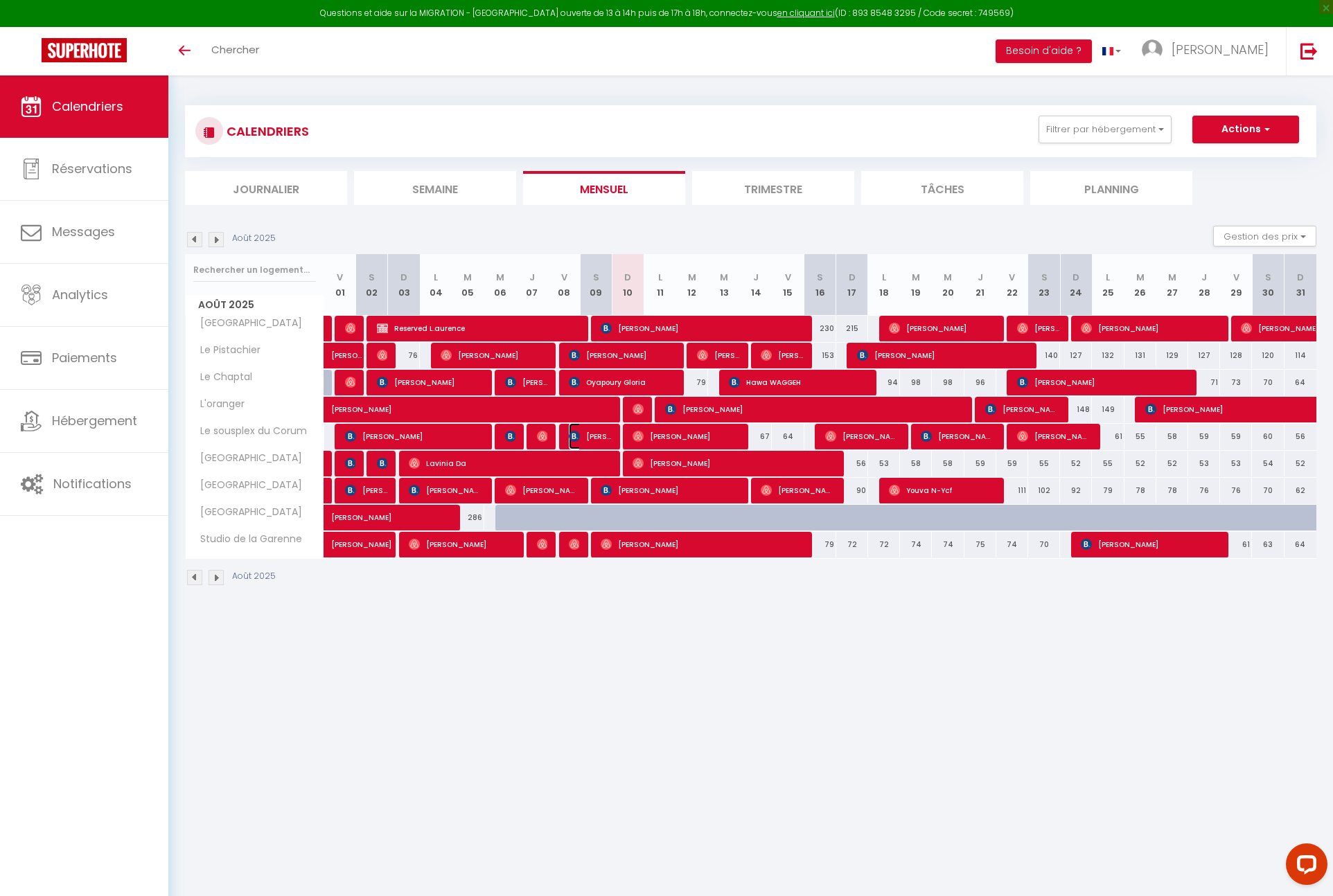
click at [594, 436] on span "[PERSON_NAME] Drira" at bounding box center [590, 436] width 43 height 27
select select "KO"
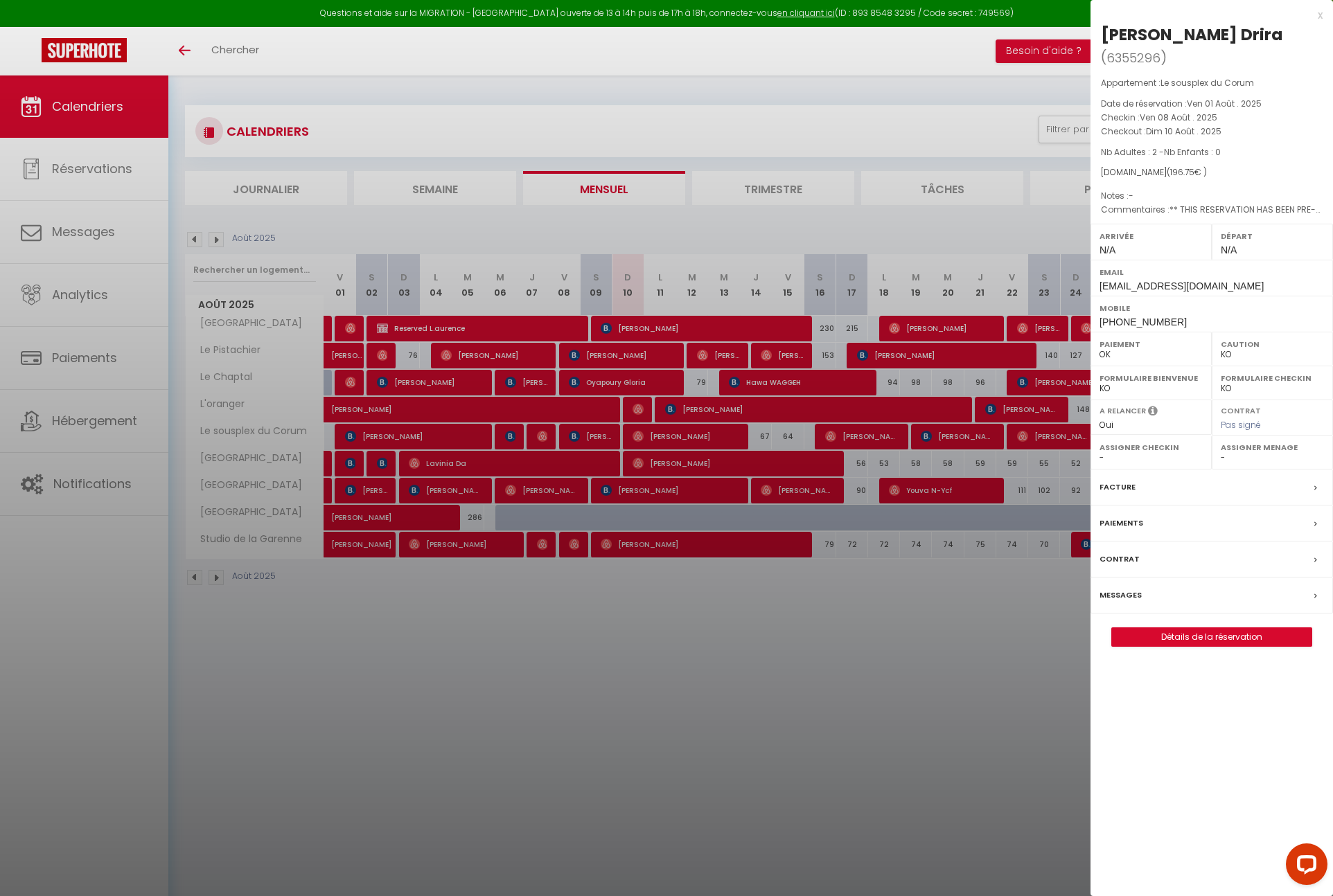
click at [868, 690] on div at bounding box center [666, 448] width 1333 height 896
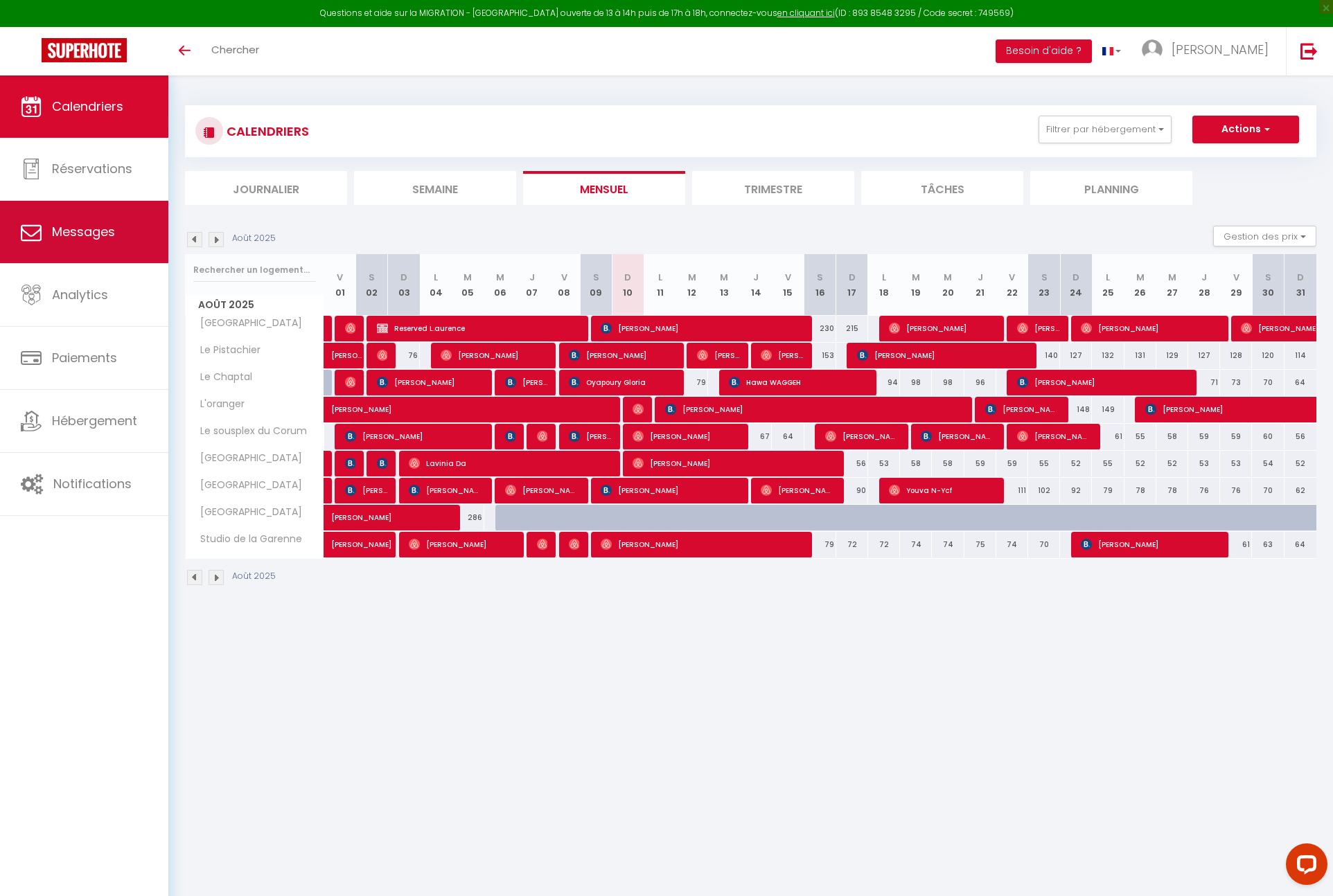
click at [112, 233] on span "Messages" at bounding box center [83, 232] width 63 height 18
select select "message"
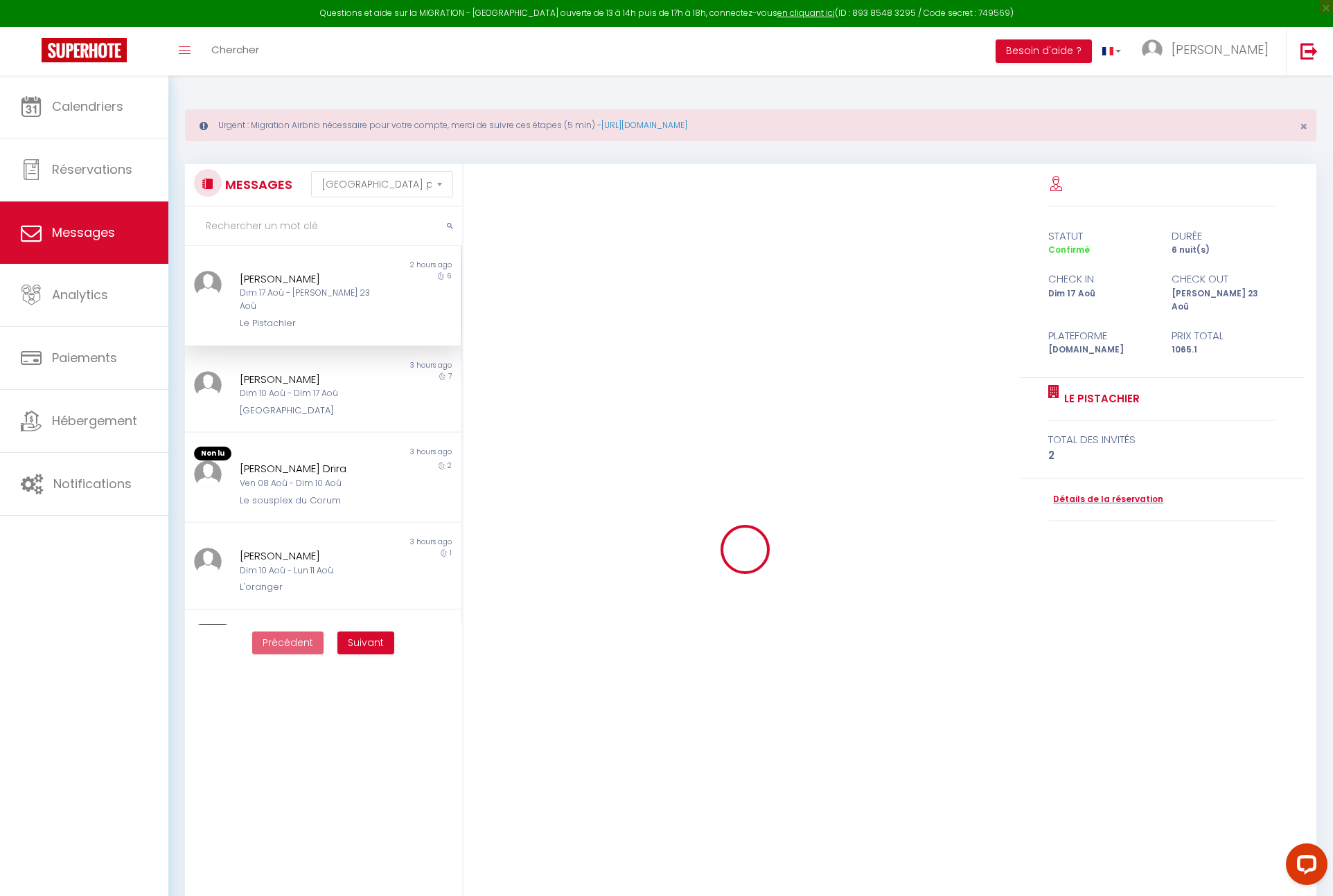
scroll to position [385, 0]
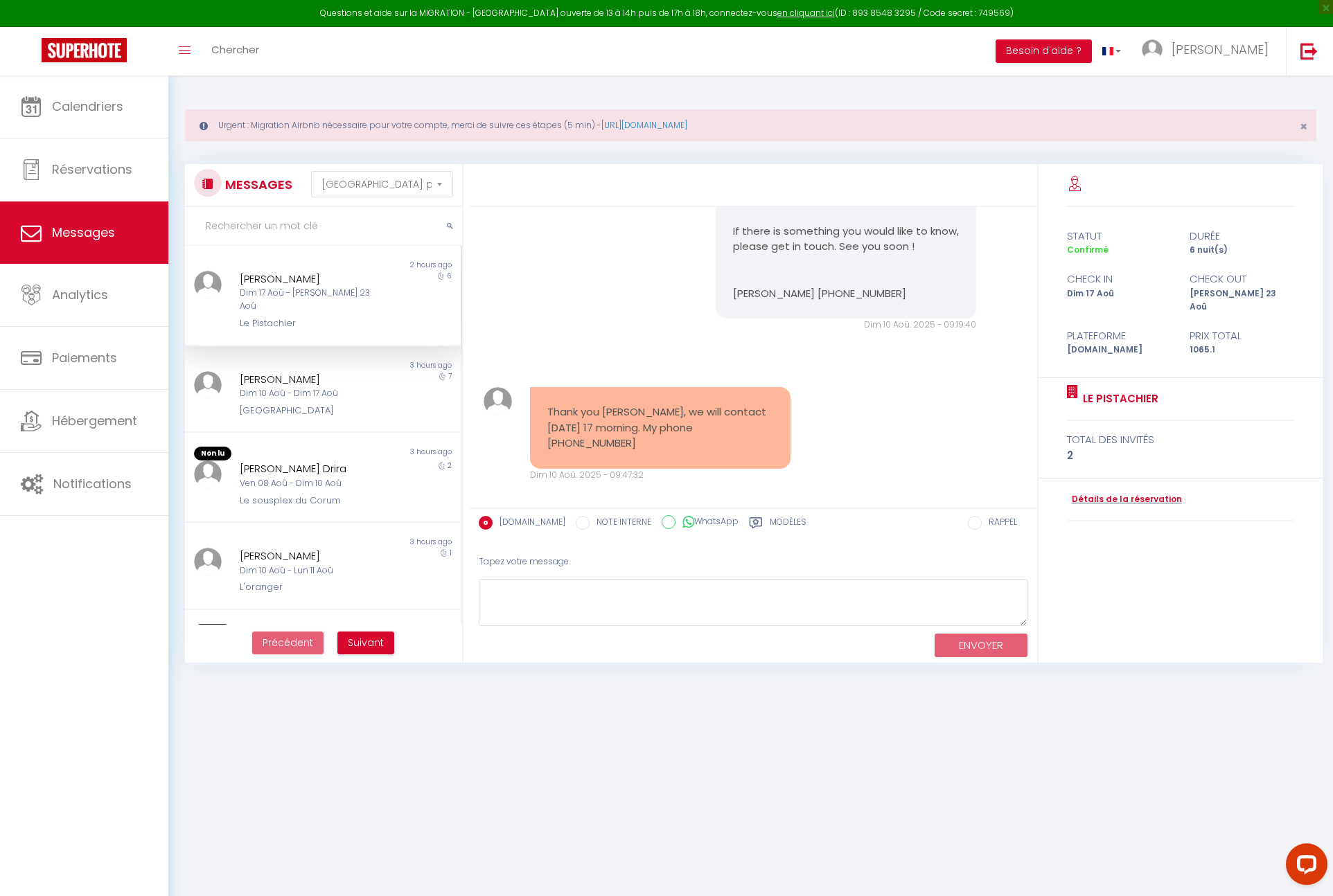
click at [299, 224] on input "text" at bounding box center [323, 227] width 277 height 39
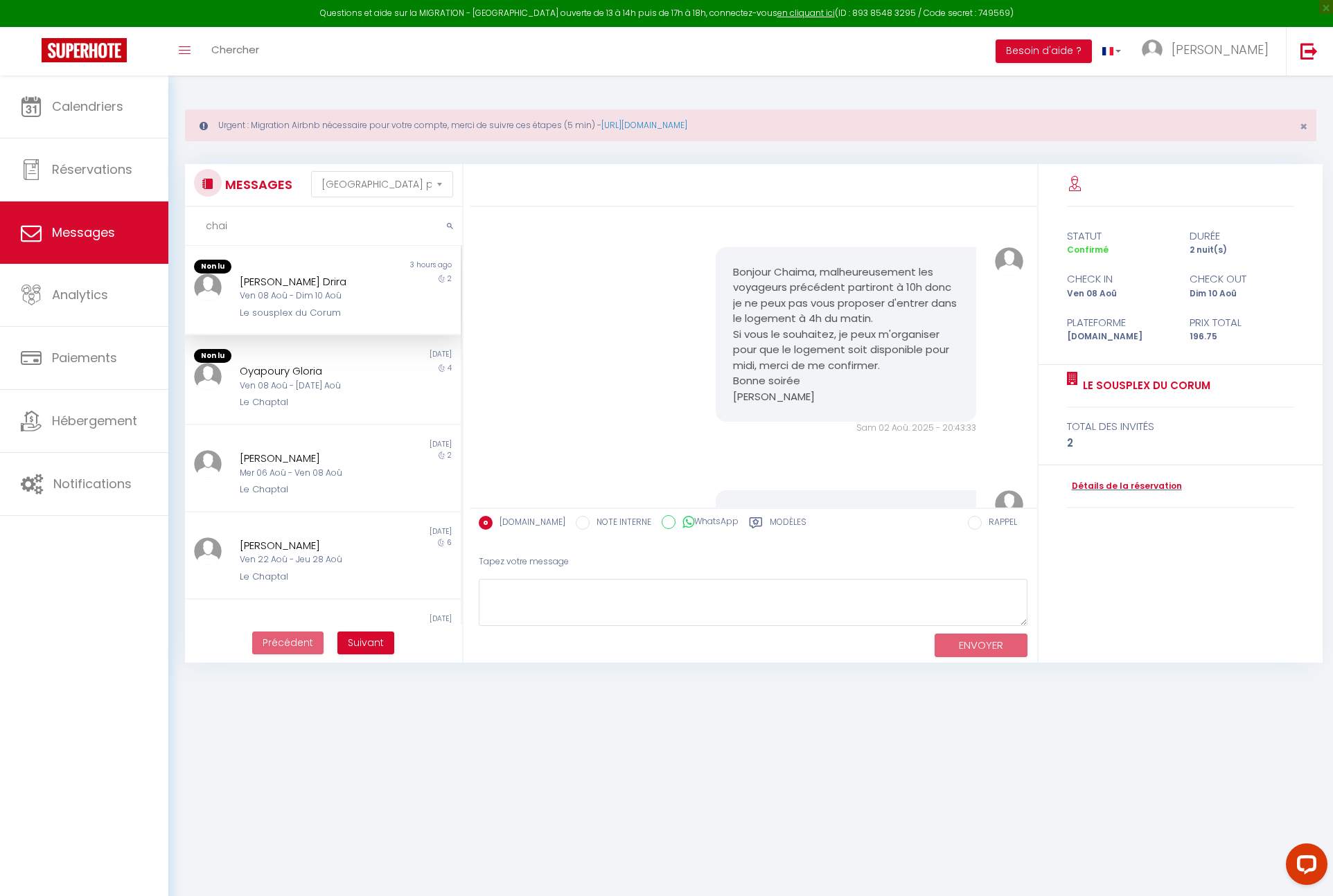
scroll to position [2032, 0]
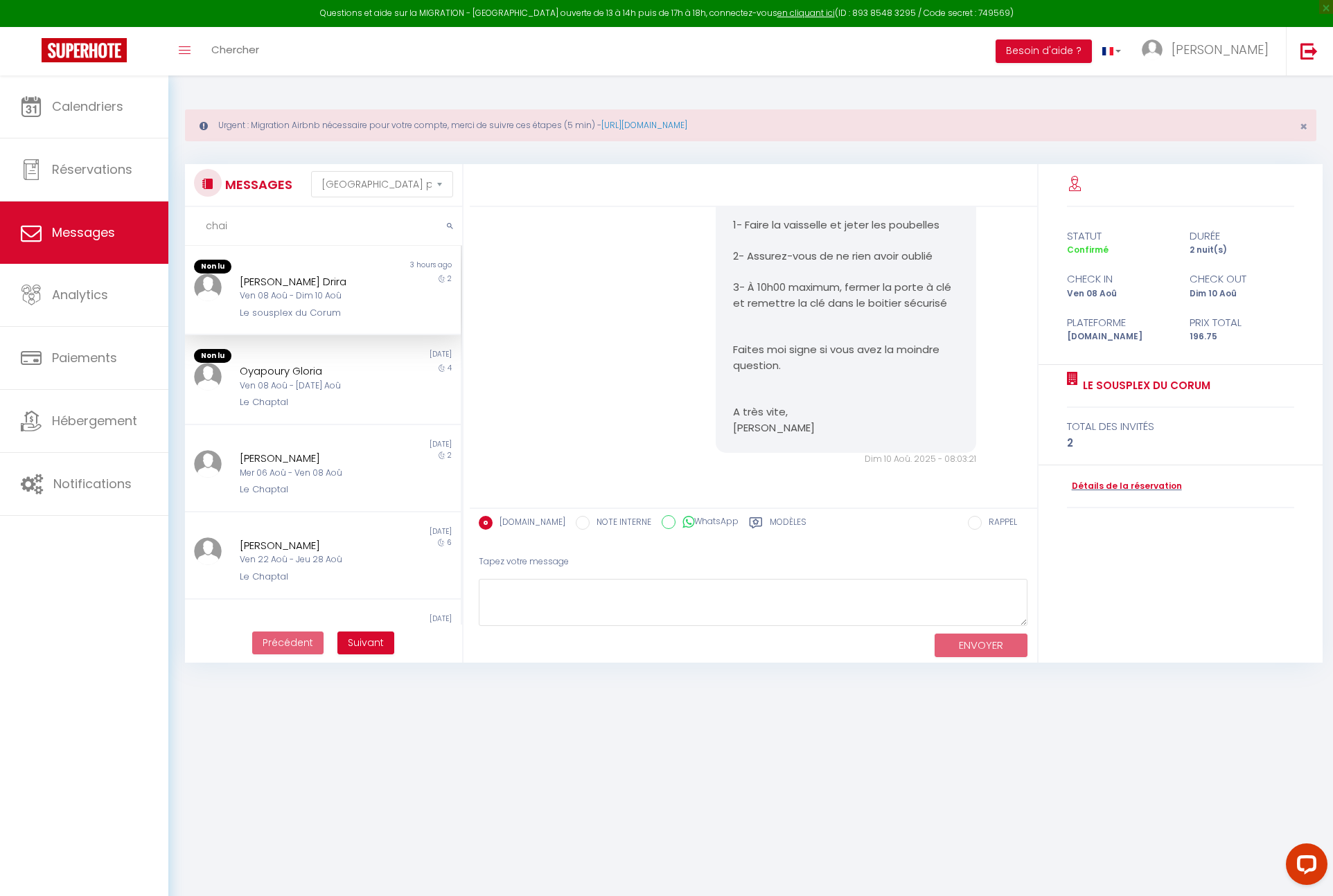
type input "chai"
click at [326, 282] on div "[PERSON_NAME] Drira" at bounding box center [311, 282] width 143 height 17
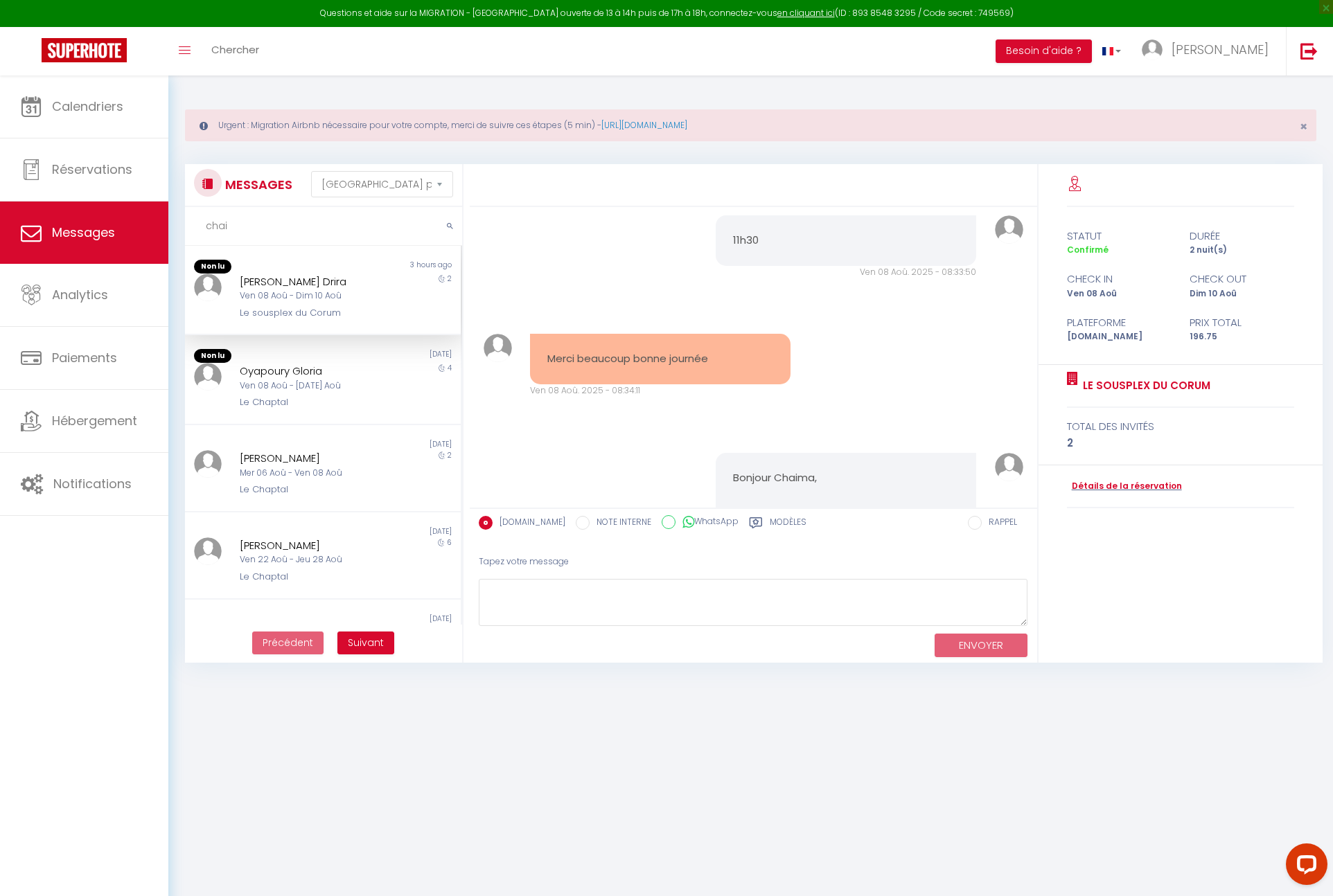
scroll to position [1518, 0]
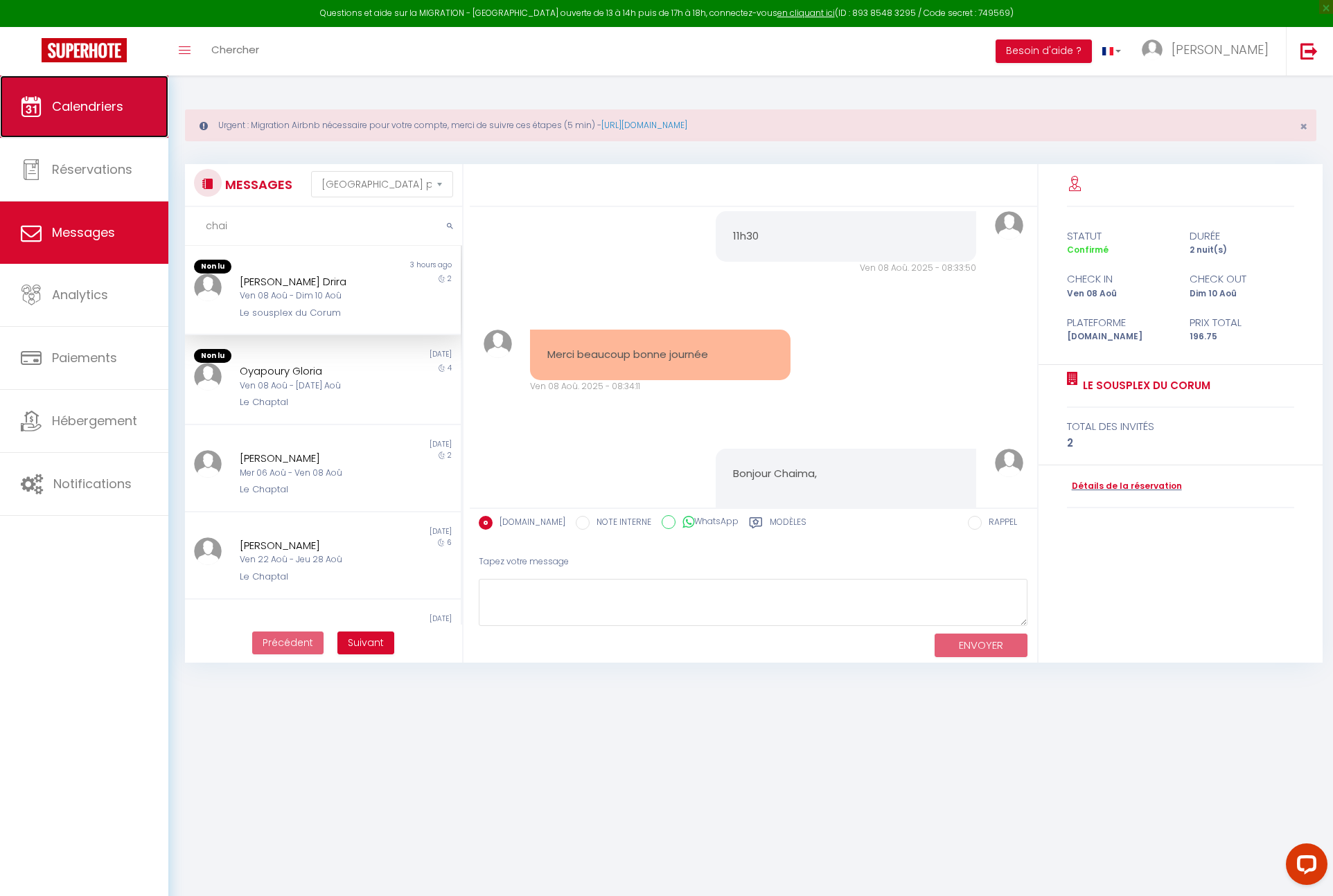
click at [127, 122] on link "Calendriers" at bounding box center [84, 106] width 168 height 62
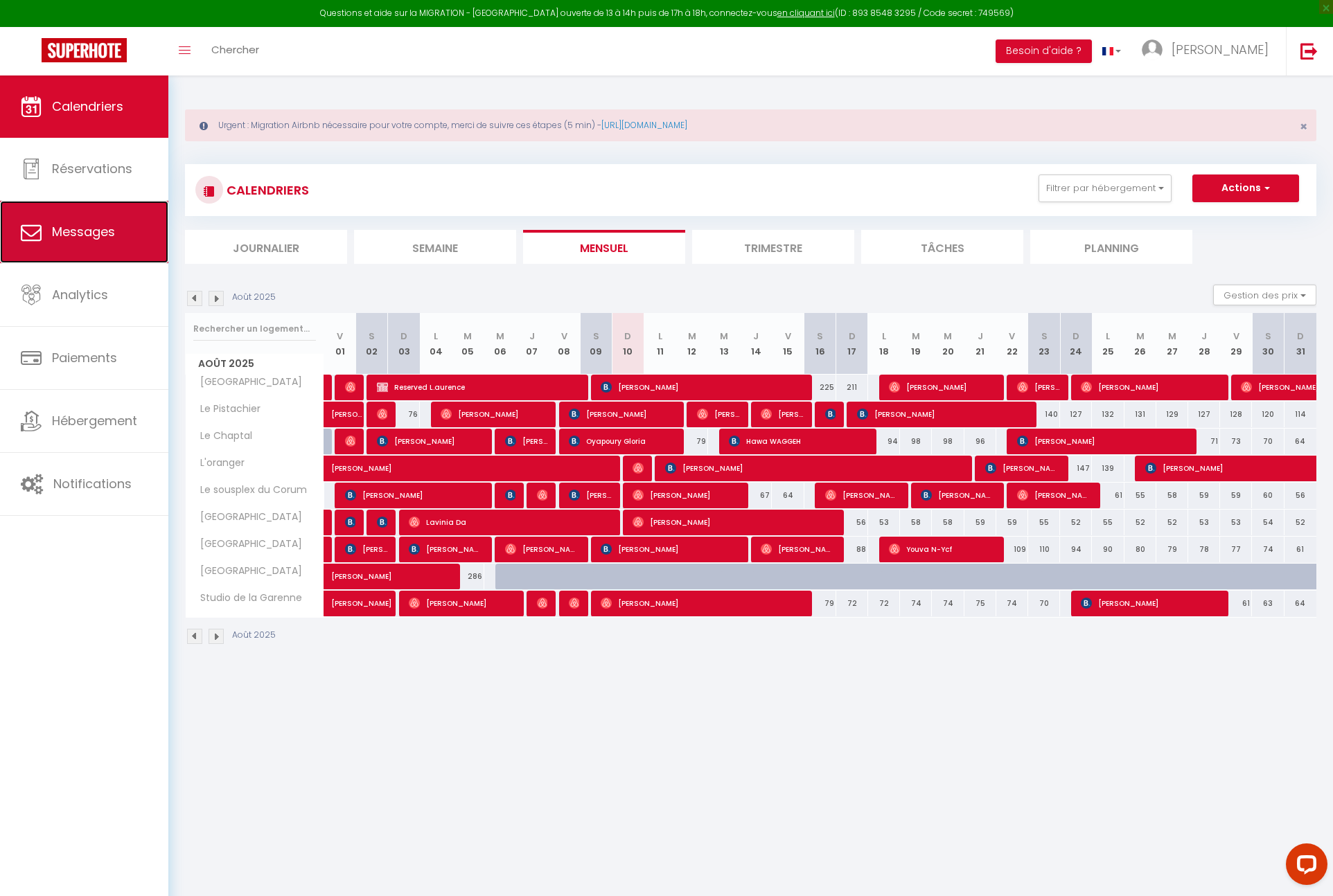
click at [88, 262] on link "Messages" at bounding box center [84, 232] width 168 height 62
select select "message"
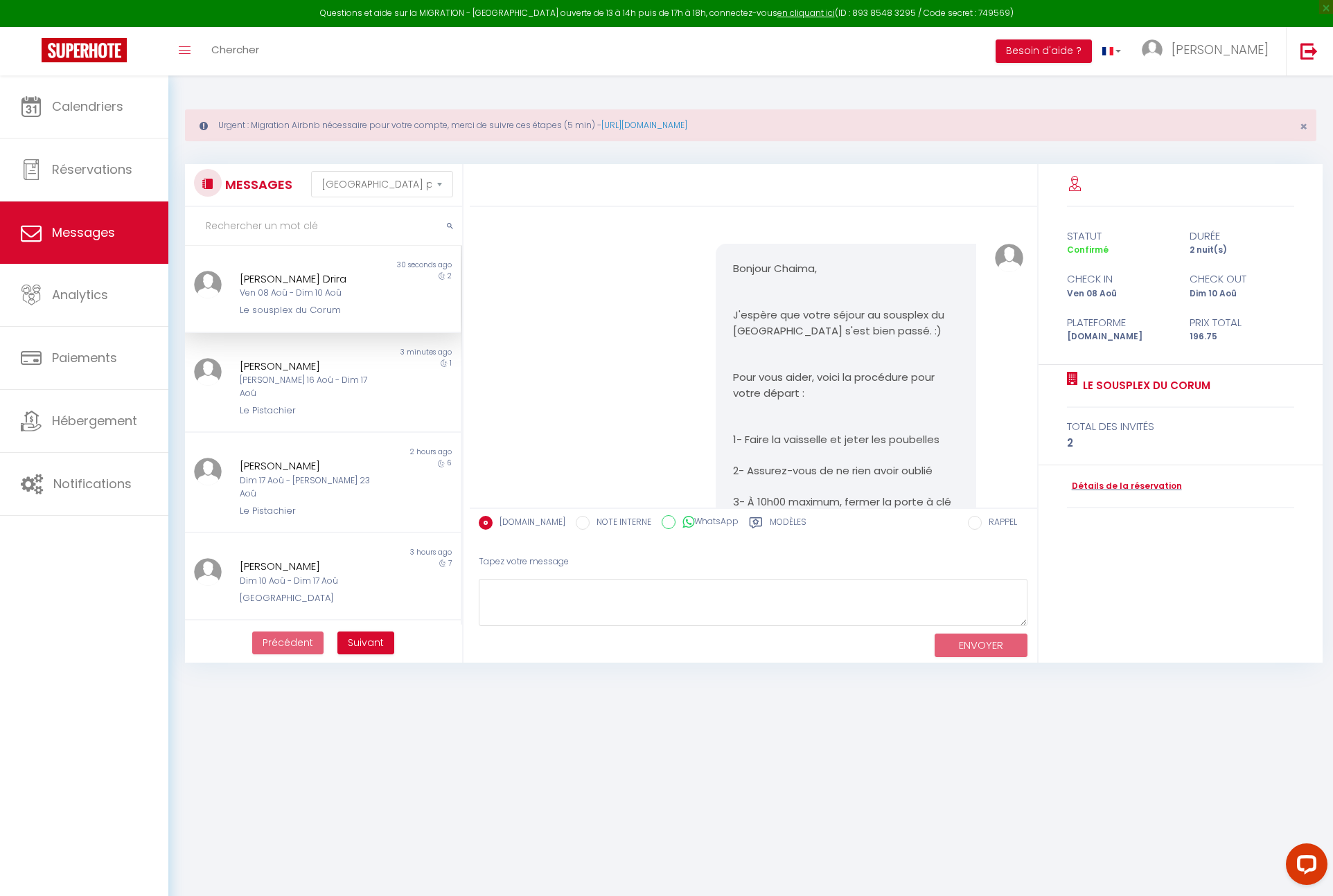
scroll to position [75, 0]
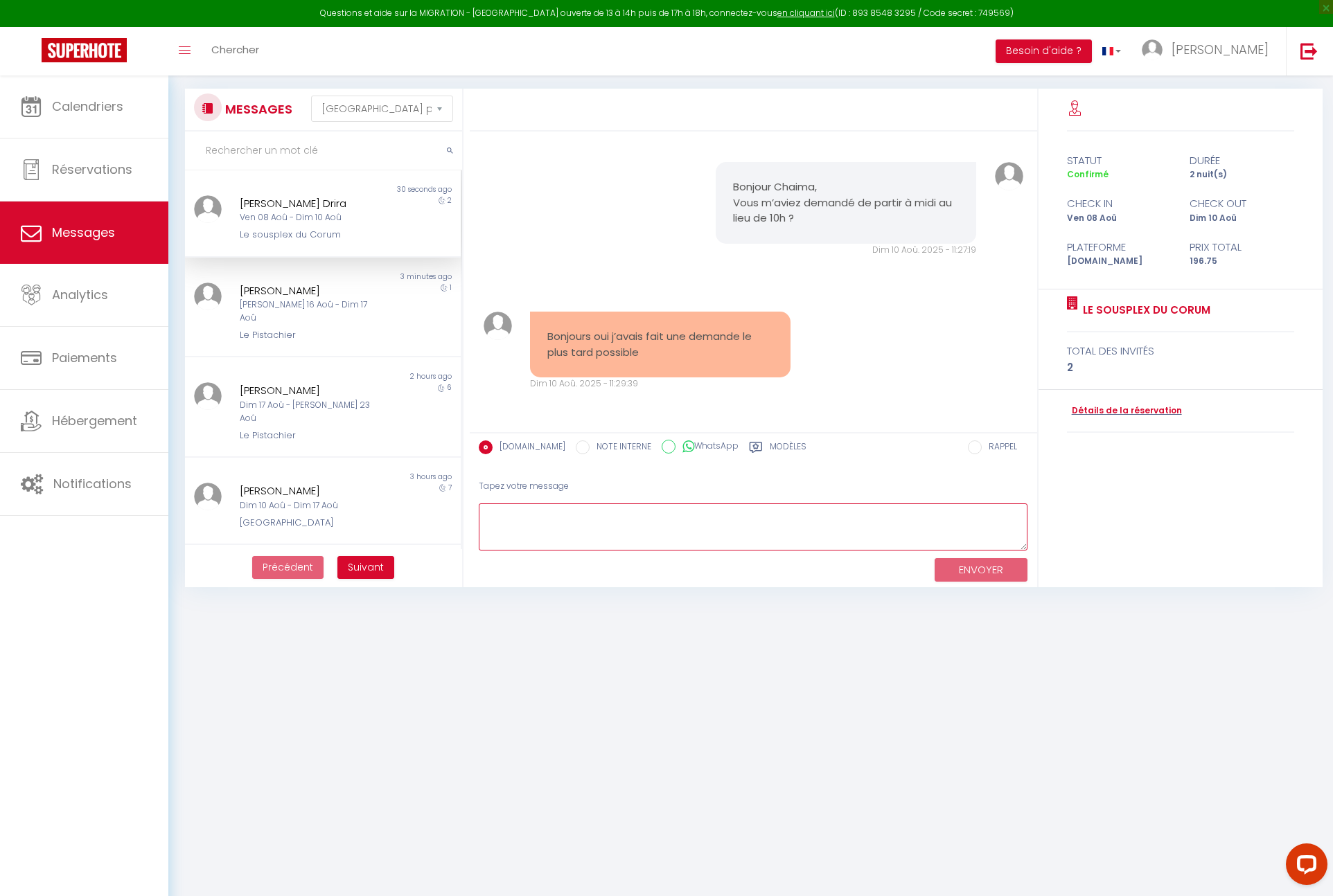
click at [693, 533] on textarea at bounding box center [753, 528] width 549 height 48
type textarea "Ah bon ou ça ?"
click at [964, 575] on button "ENVOYER" at bounding box center [980, 569] width 93 height 24
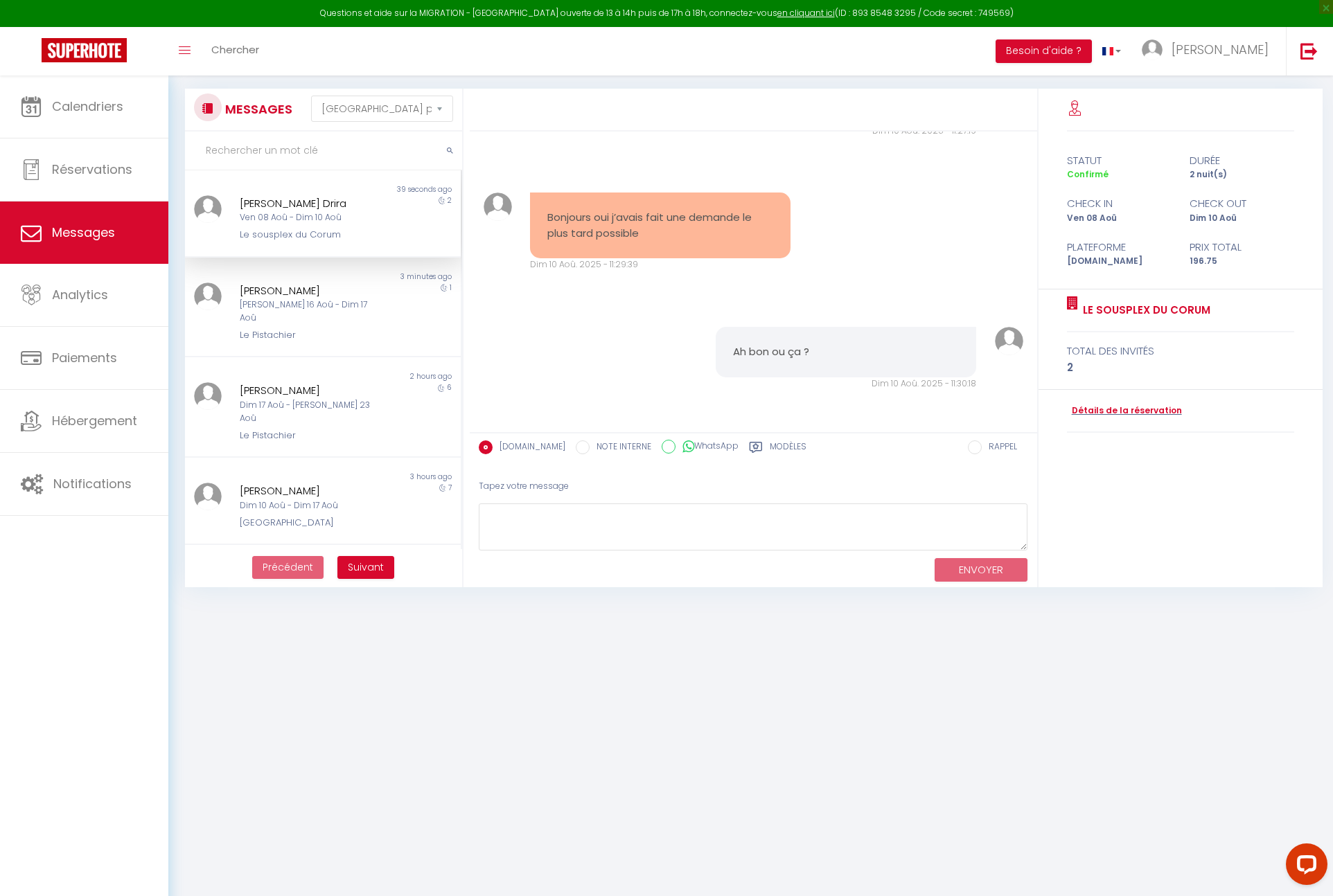
scroll to position [2434, 0]
click at [381, 288] on div "[PERSON_NAME]" at bounding box center [311, 290] width 143 height 17
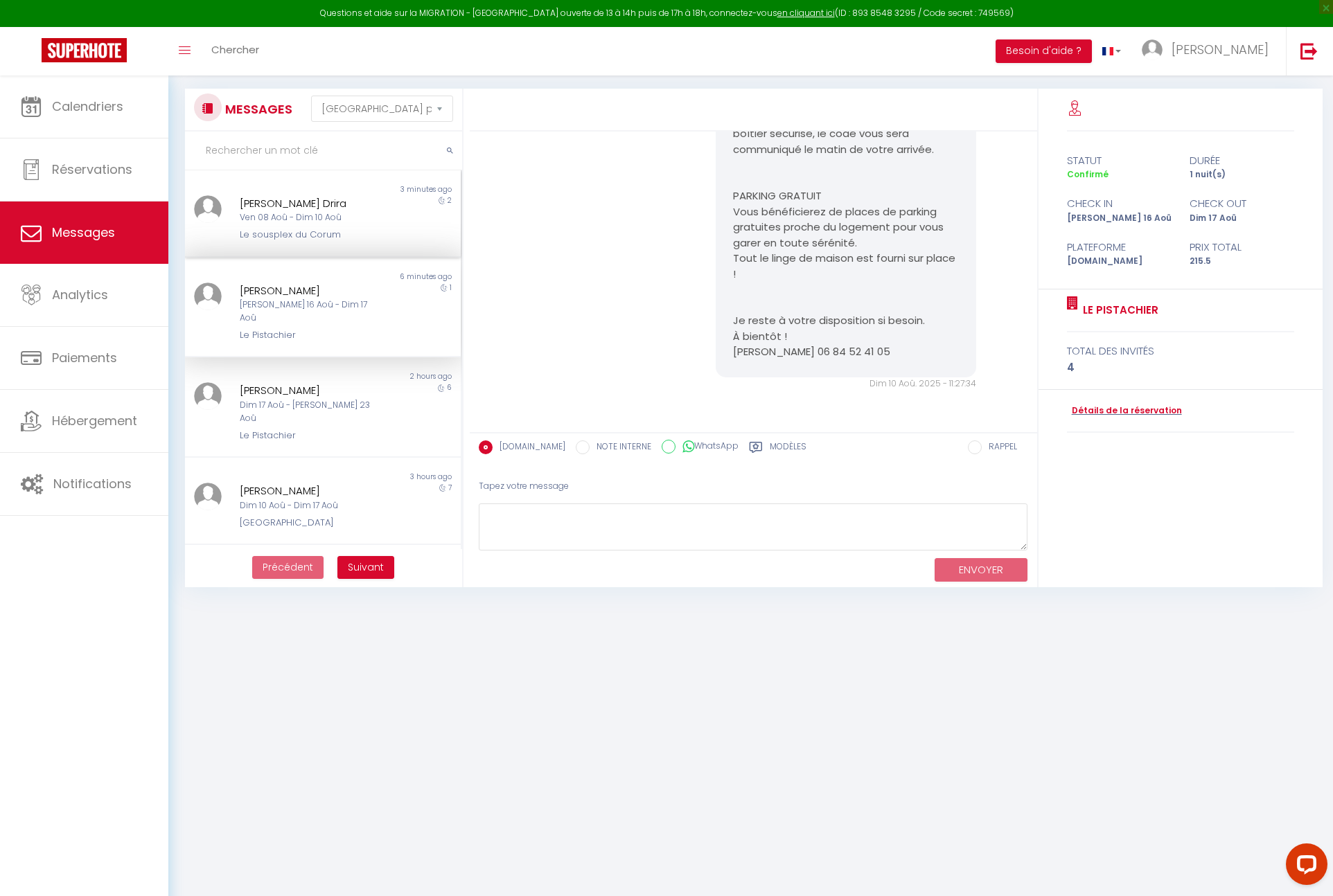
click at [345, 230] on div "Le sousplex du Corum" at bounding box center [311, 235] width 143 height 14
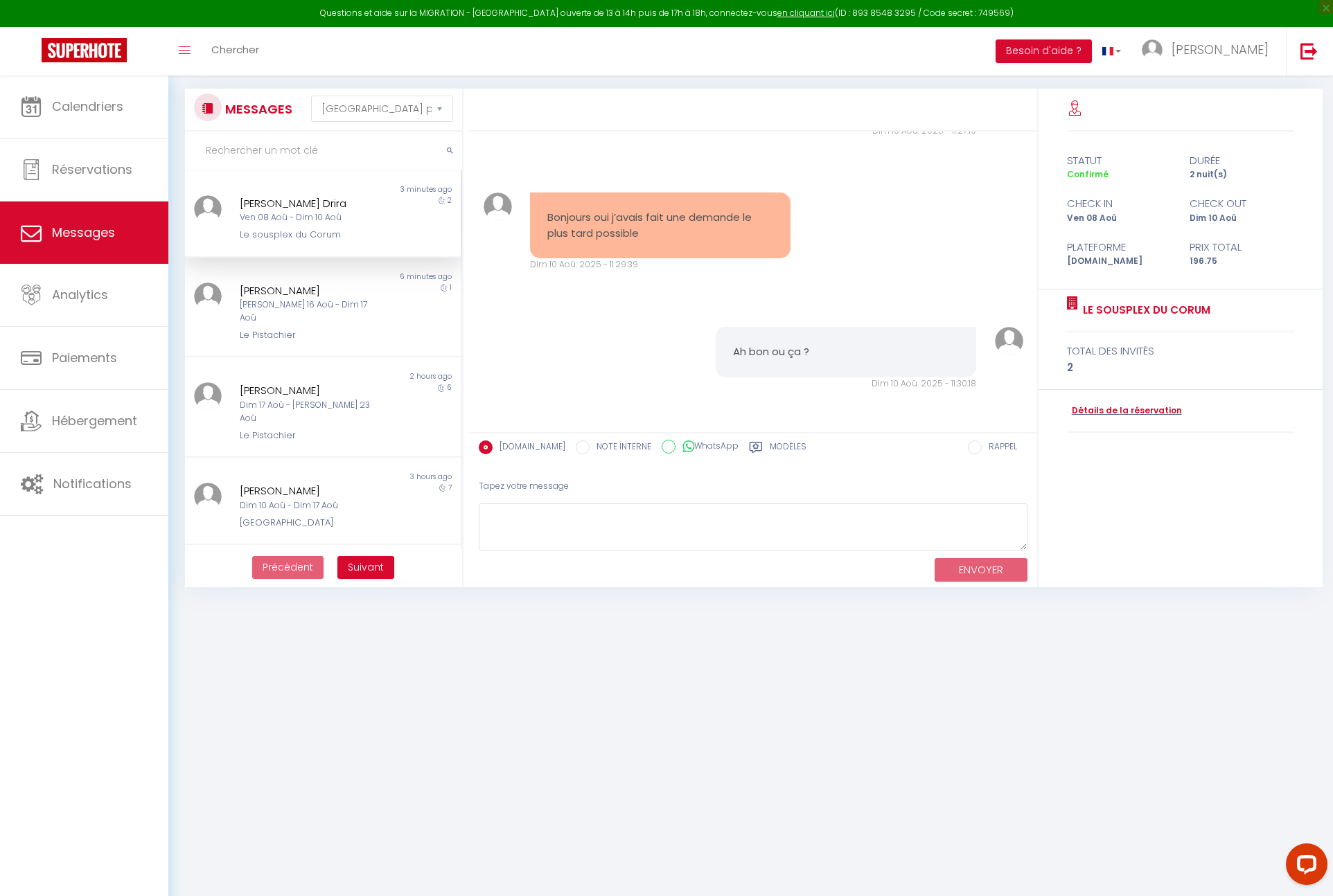
scroll to position [2434, 0]
click at [320, 309] on div "[PERSON_NAME] 16 Aoû - Dim 17 Aoû" at bounding box center [311, 312] width 143 height 27
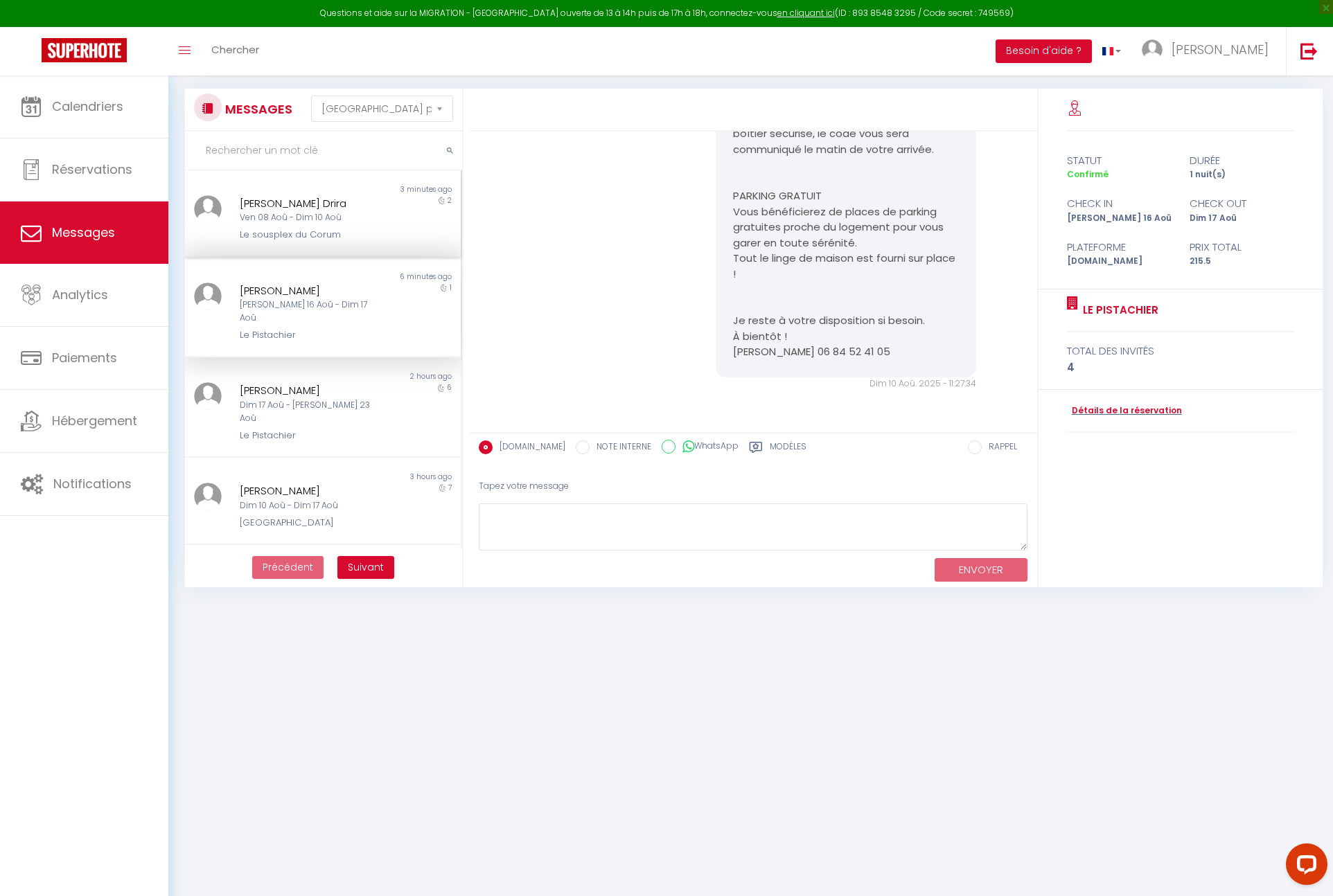
click at [304, 224] on div "Ven 08 Aoû - Dim 10 Aoû" at bounding box center [311, 218] width 143 height 13
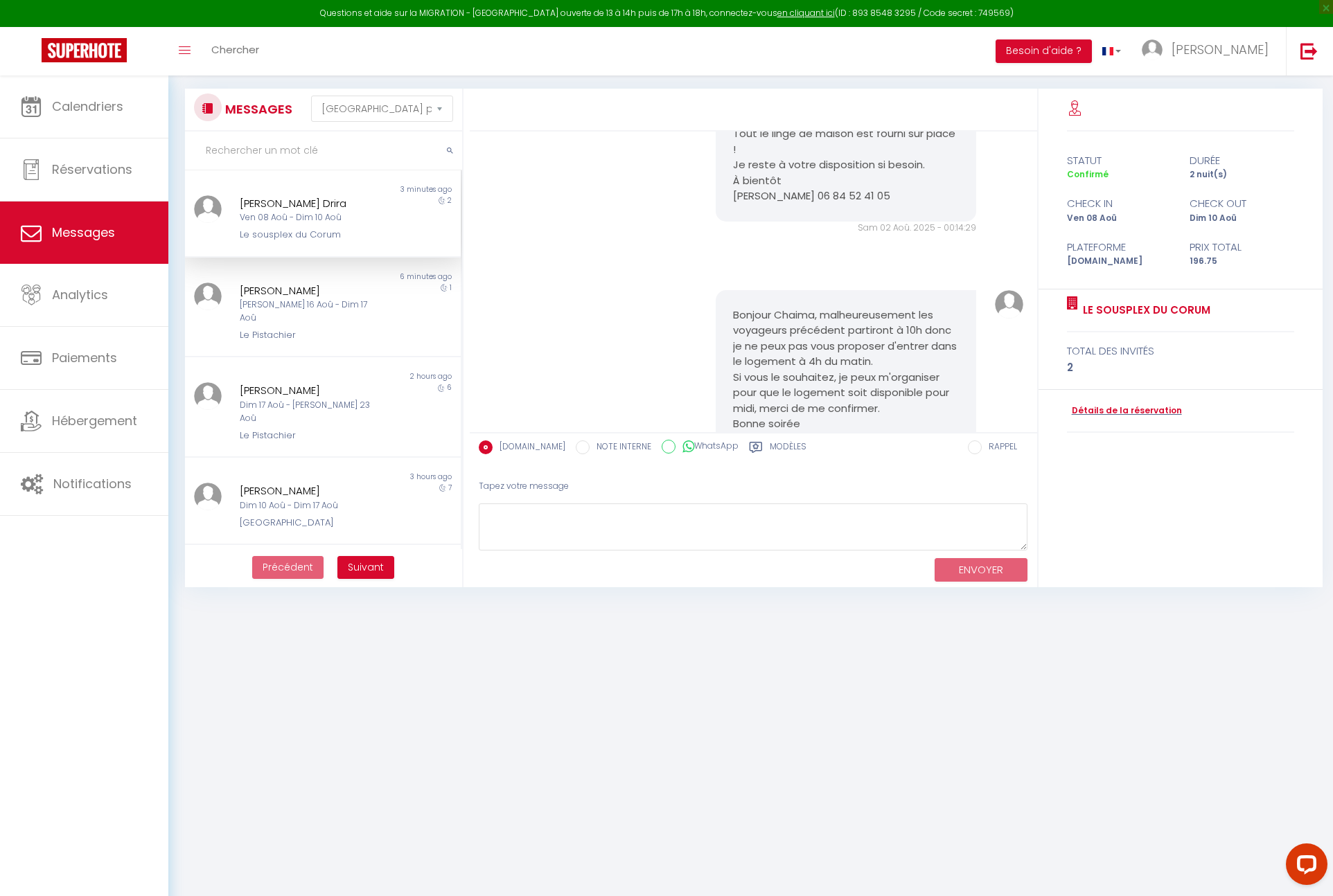
scroll to position [2435, 0]
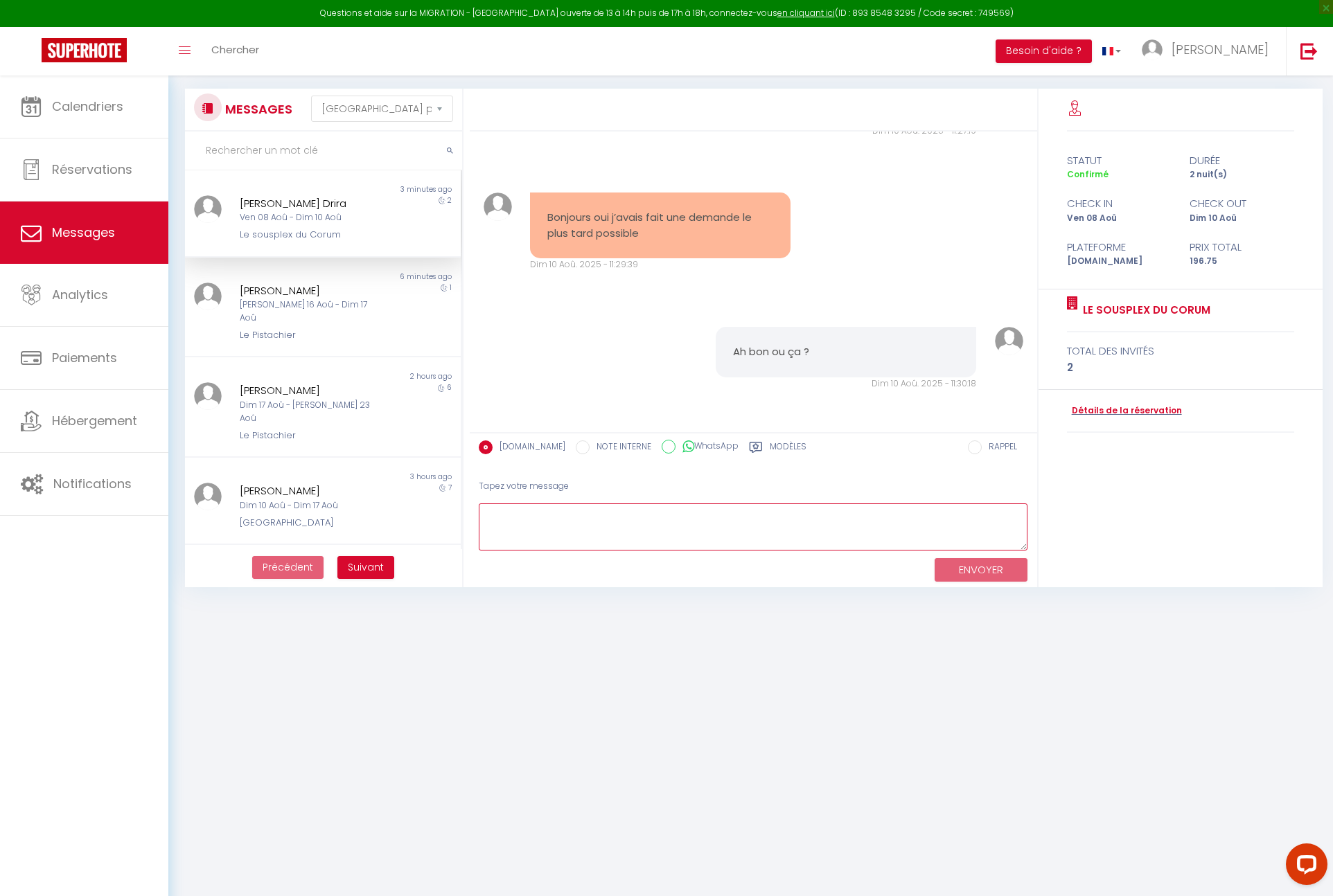
click at [656, 517] on textarea at bounding box center [753, 528] width 549 height 48
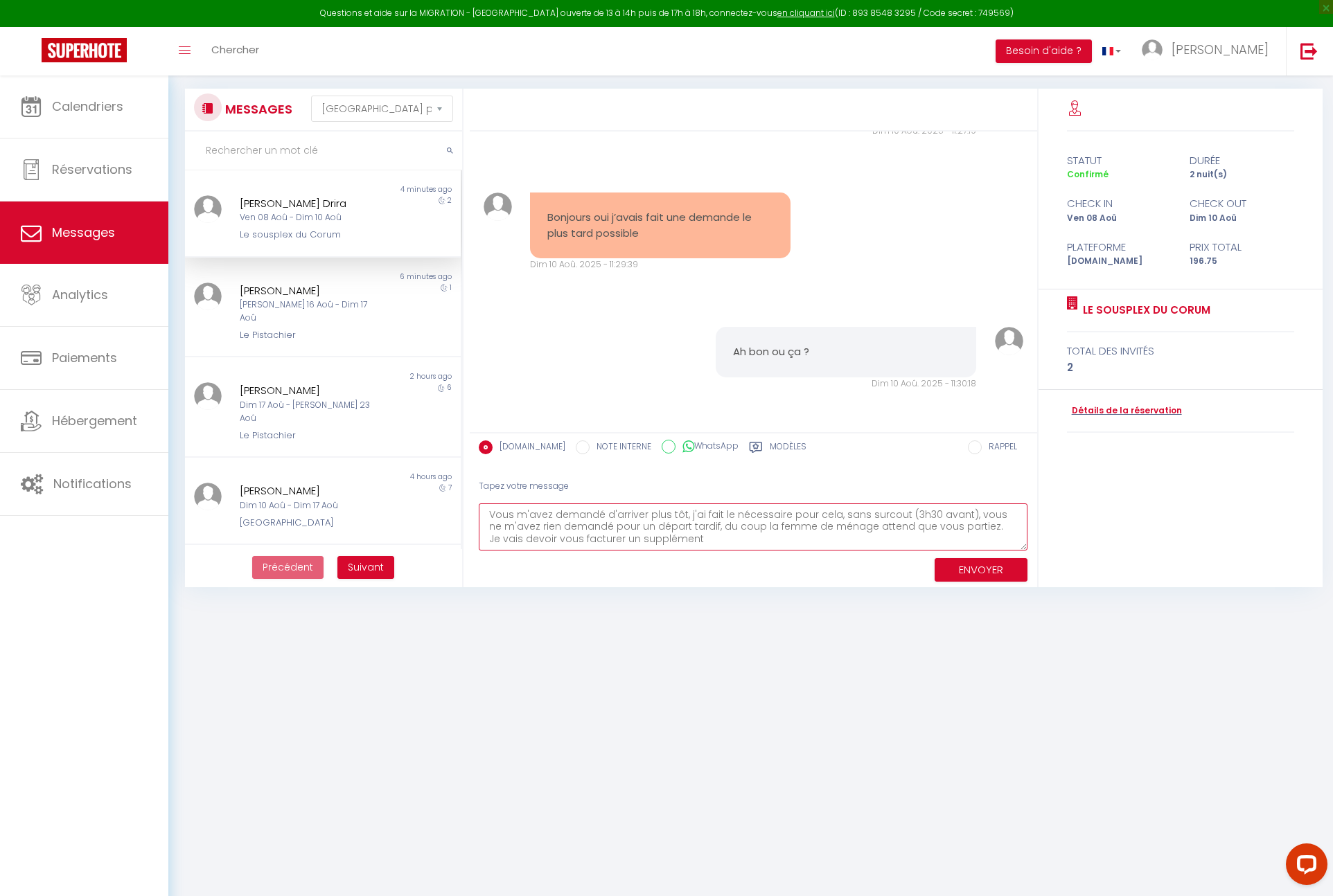
type textarea "Vous m'avez demandé d'arriver plus tôt, j'ai fait le nécessaire pour cela, sans…"
drag, startPoint x: 993, startPoint y: 570, endPoint x: 1008, endPoint y: 567, distance: 15.3
click at [993, 570] on button "ENVOYER" at bounding box center [980, 569] width 93 height 24
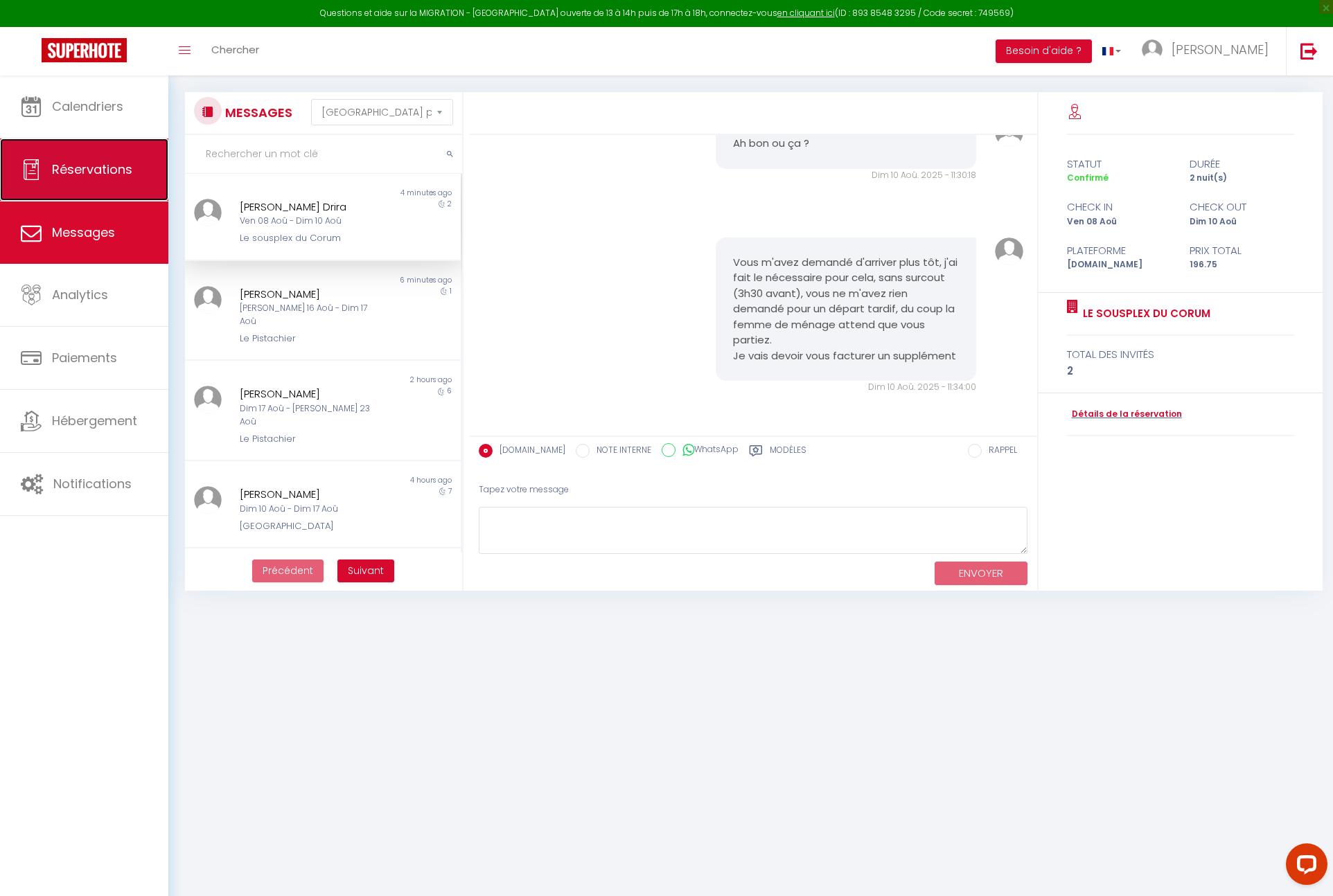
scroll to position [0, 0]
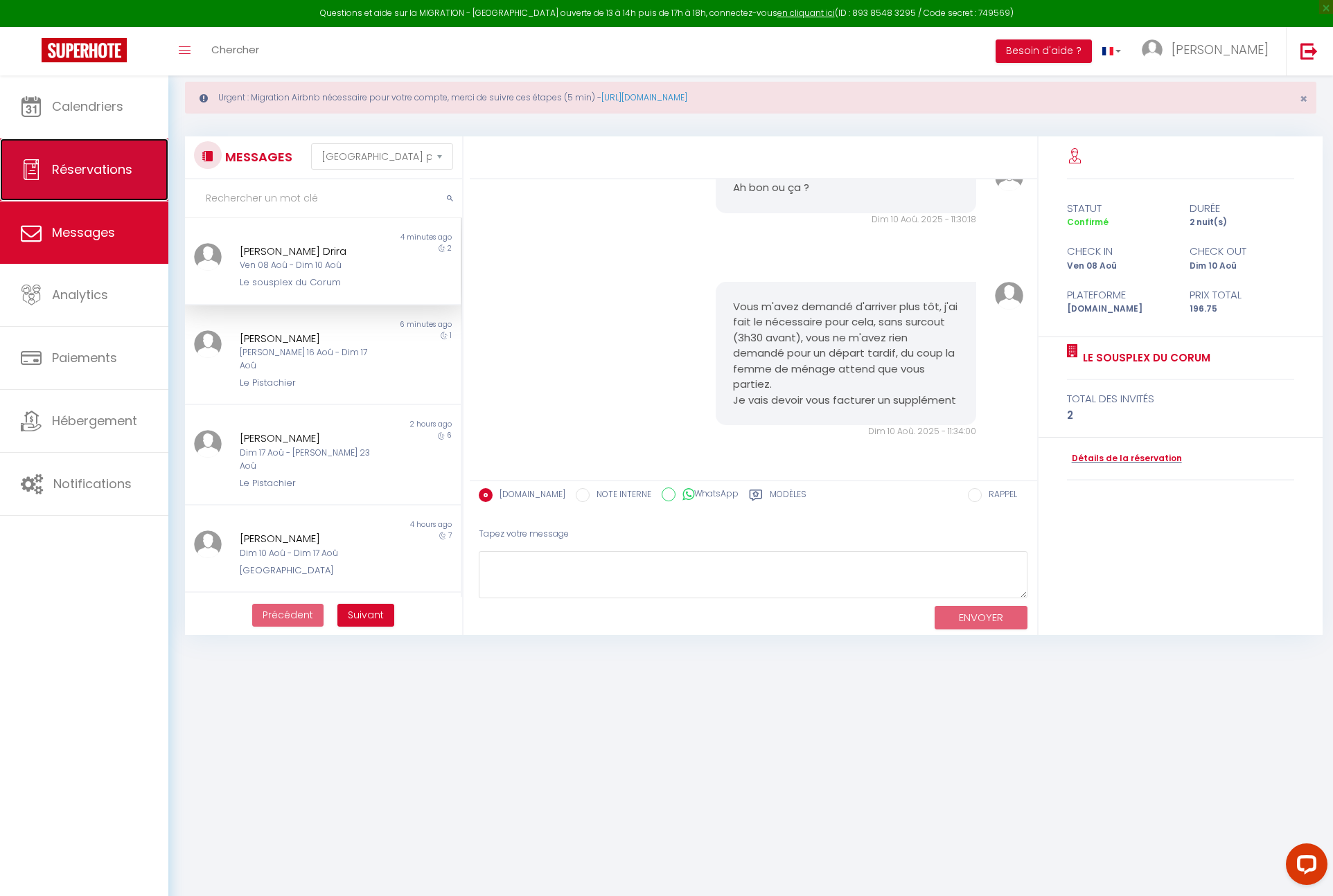
click at [89, 182] on link "Réservations" at bounding box center [84, 169] width 168 height 62
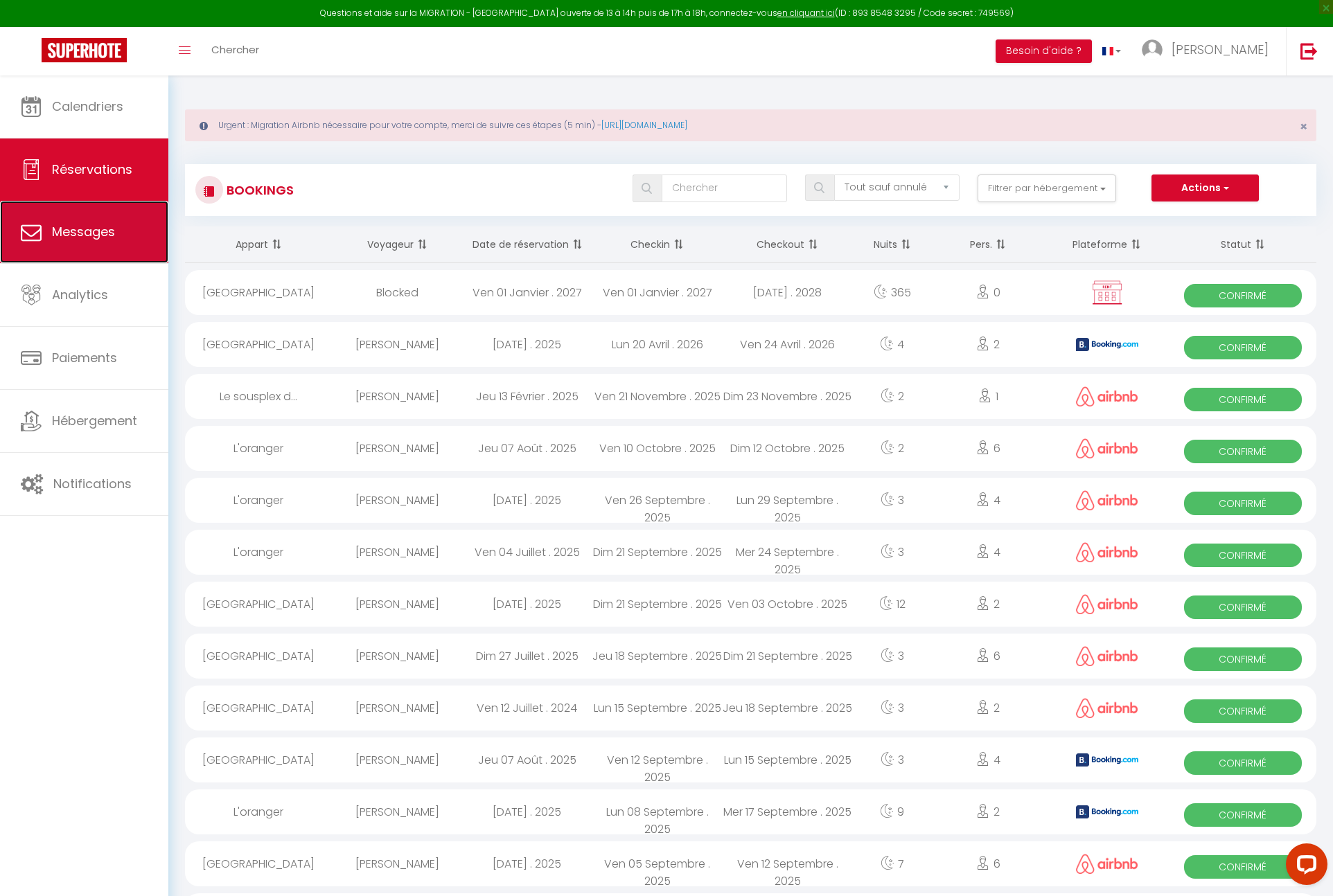
click at [73, 236] on span "Messages" at bounding box center [83, 232] width 63 height 18
select select "message"
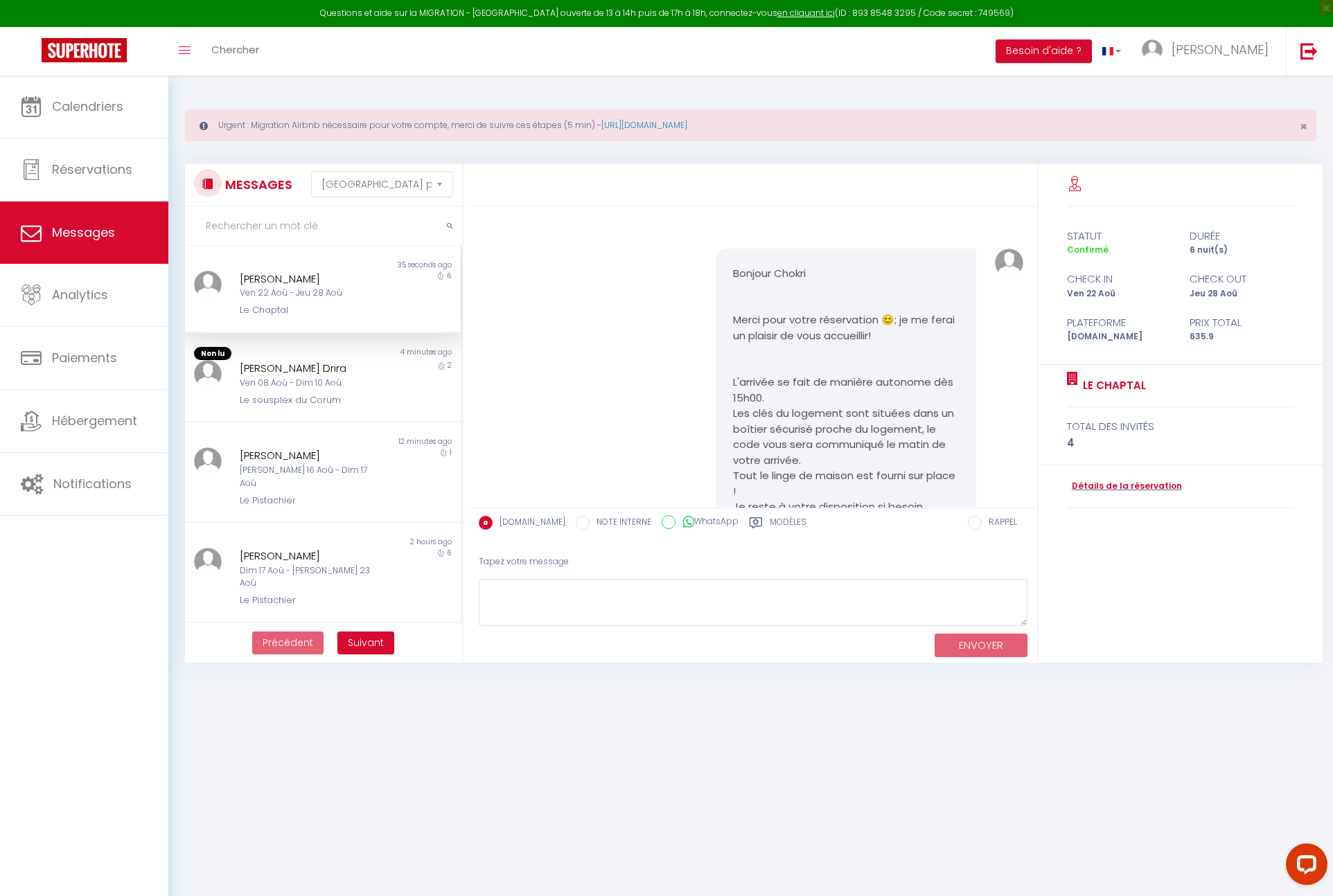
scroll to position [260, 0]
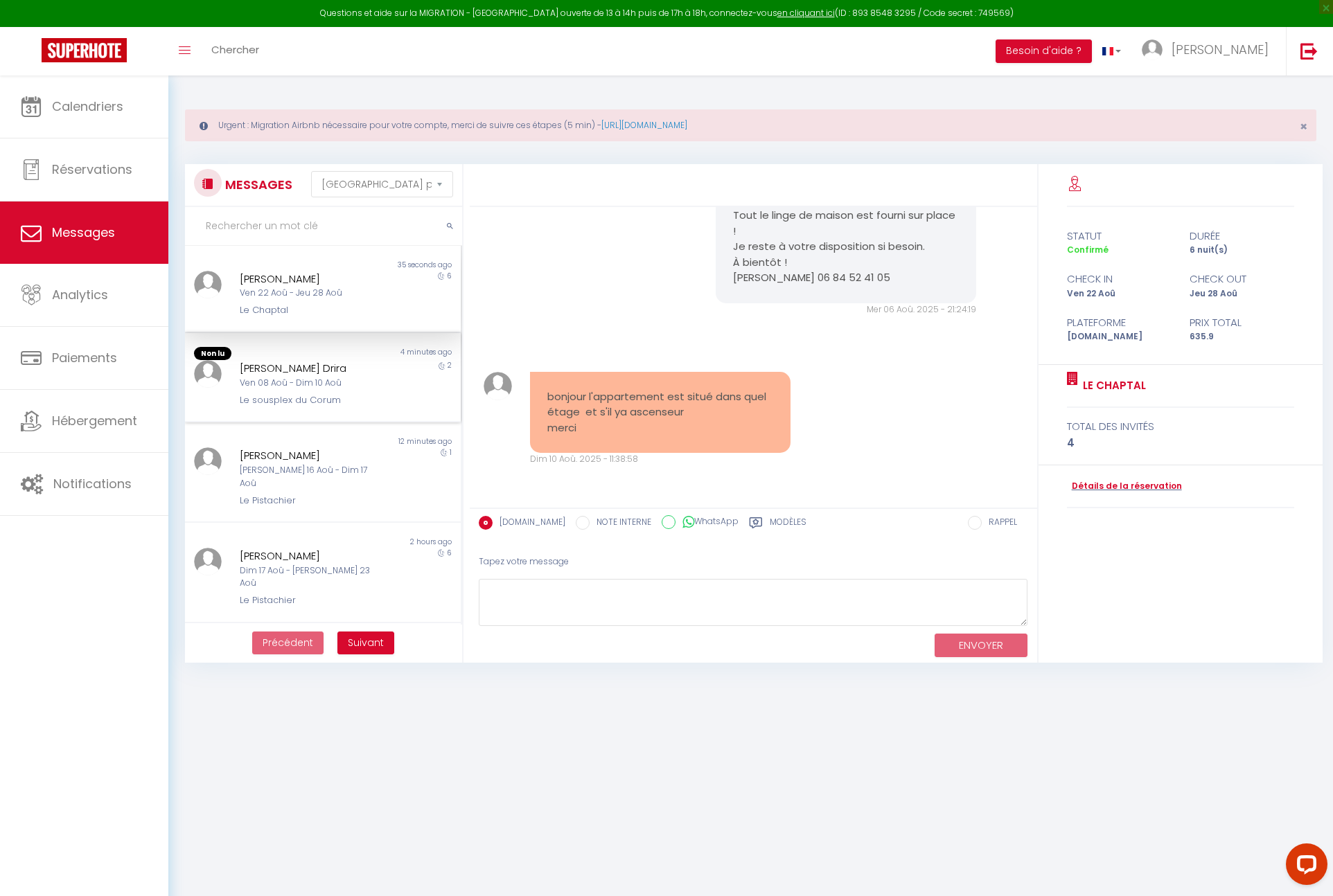
click at [298, 374] on div "[PERSON_NAME] Drira" at bounding box center [311, 368] width 143 height 17
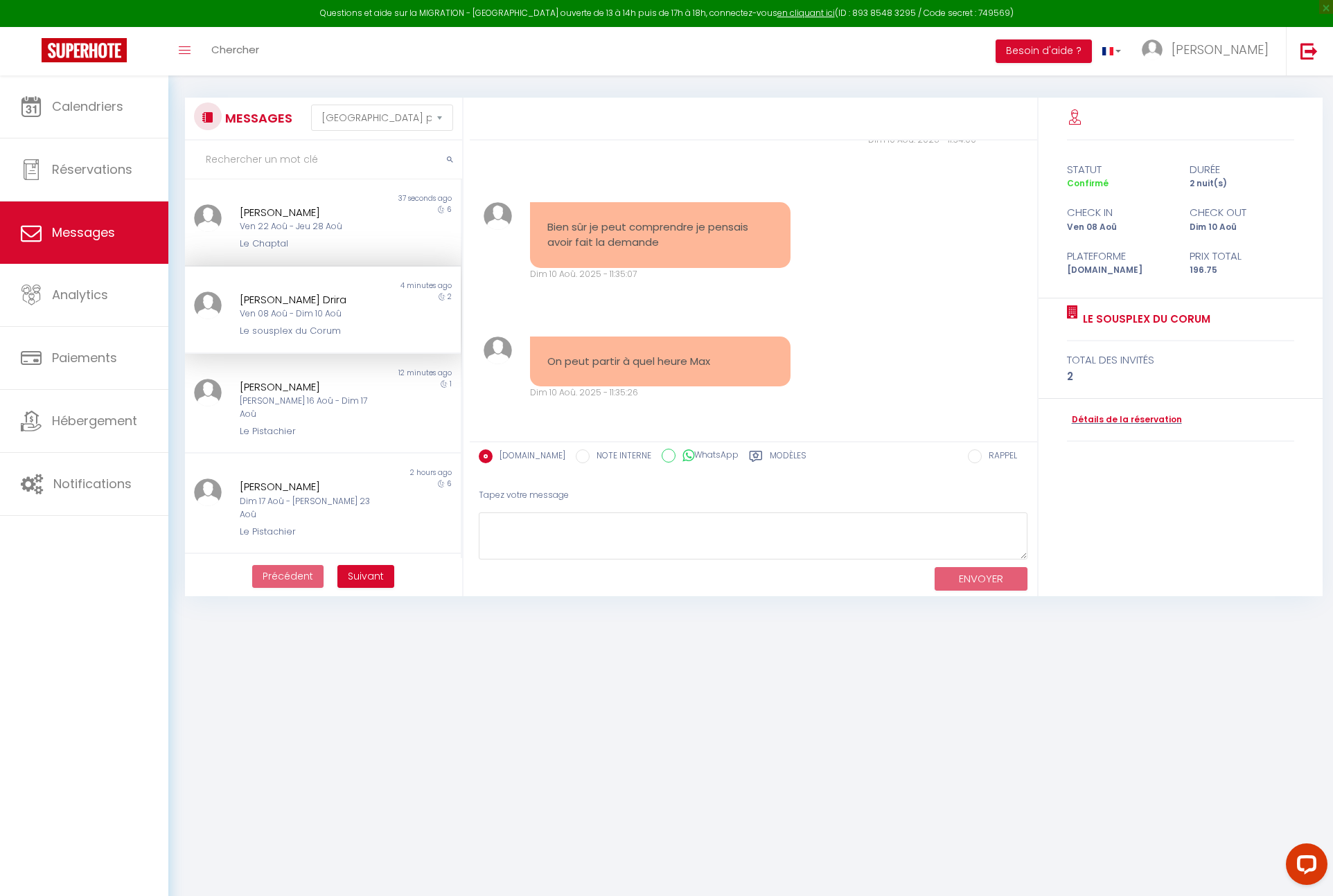
scroll to position [3152, 0]
click at [676, 533] on textarea at bounding box center [753, 537] width 549 height 48
click at [615, 543] on textarea at bounding box center [753, 537] width 549 height 48
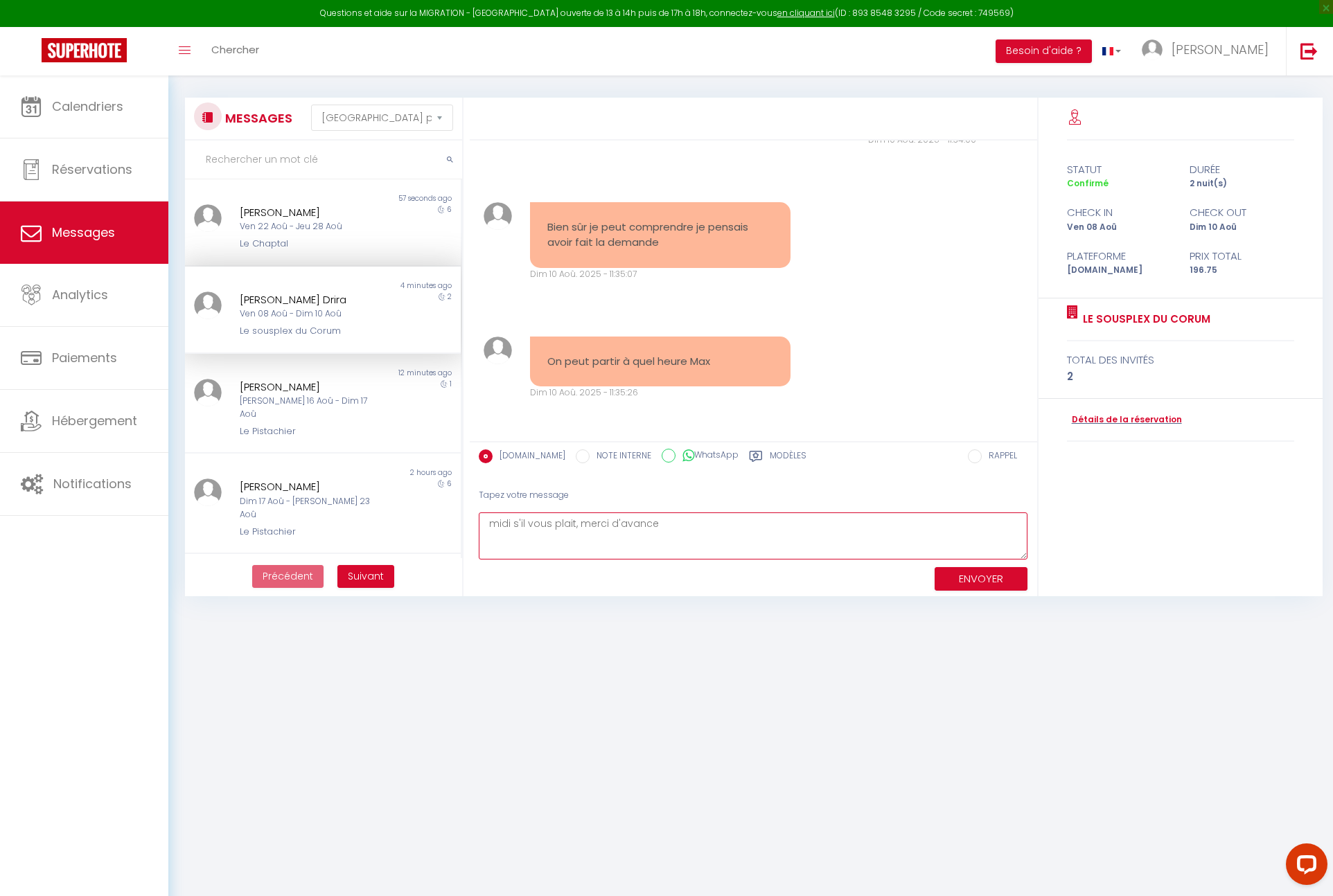
type textarea "midi s'il vous plait, merci d'avance"
click at [948, 575] on button "ENVOYER" at bounding box center [980, 579] width 93 height 24
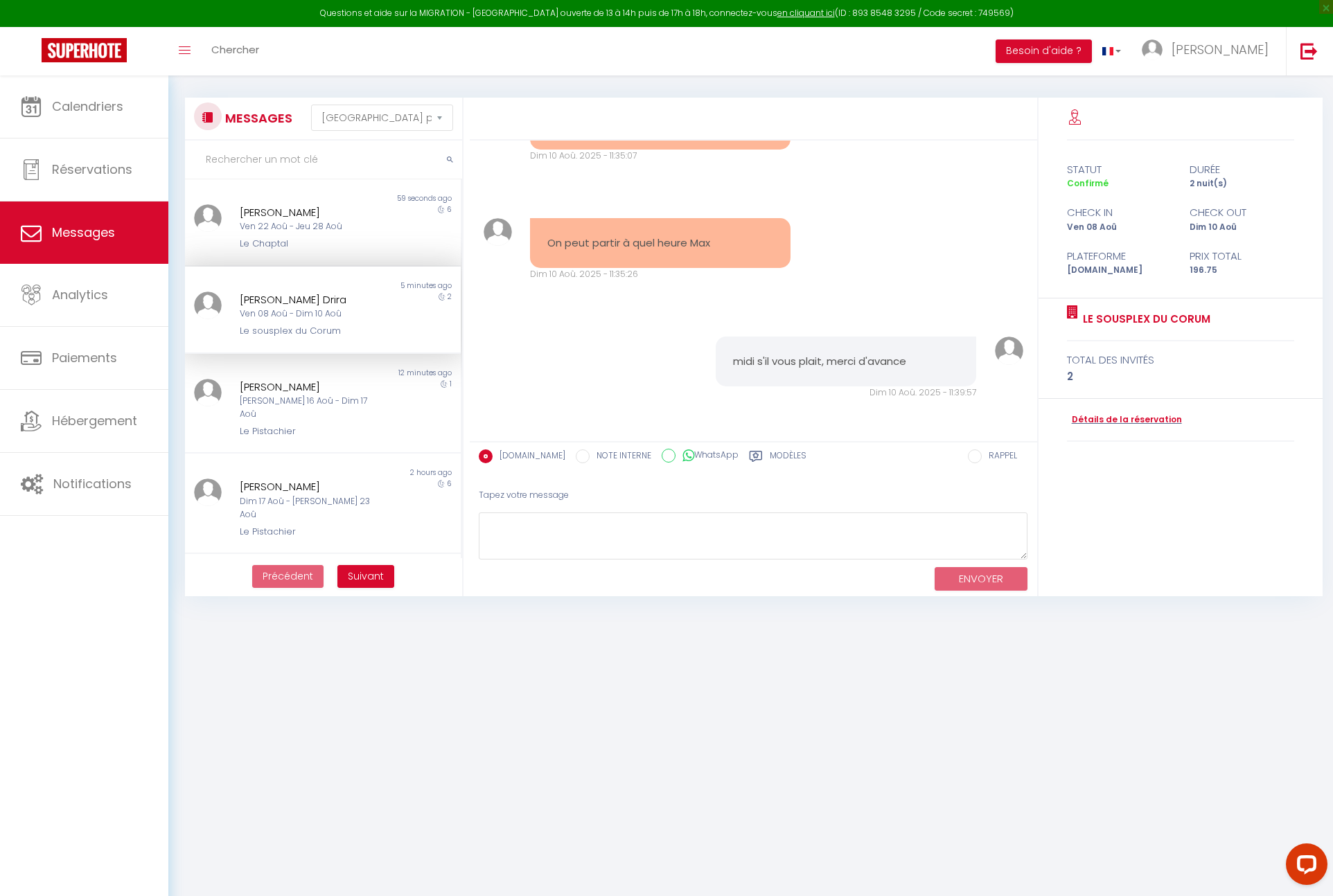
scroll to position [0, 0]
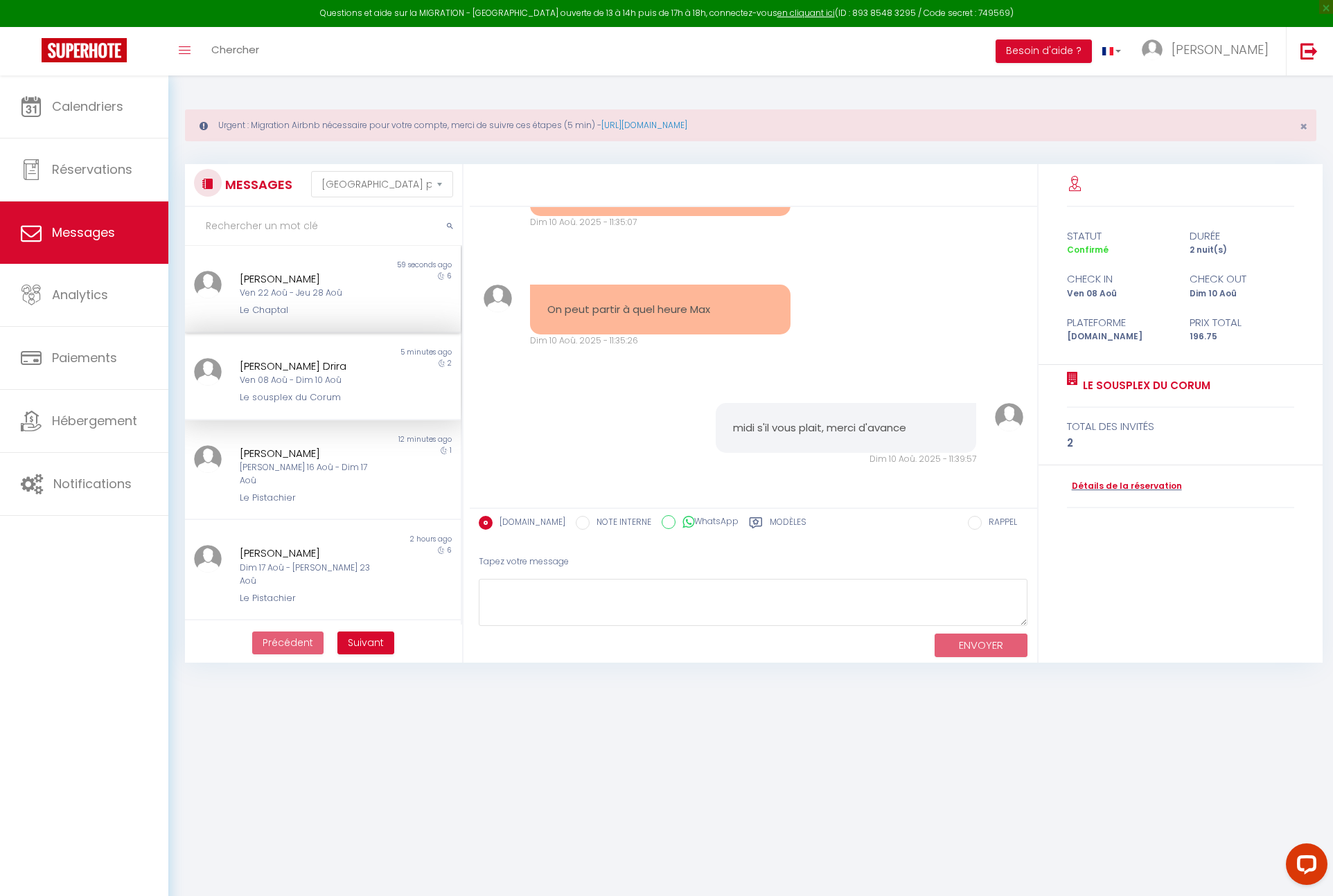
click at [297, 280] on div "[PERSON_NAME]" at bounding box center [311, 279] width 143 height 17
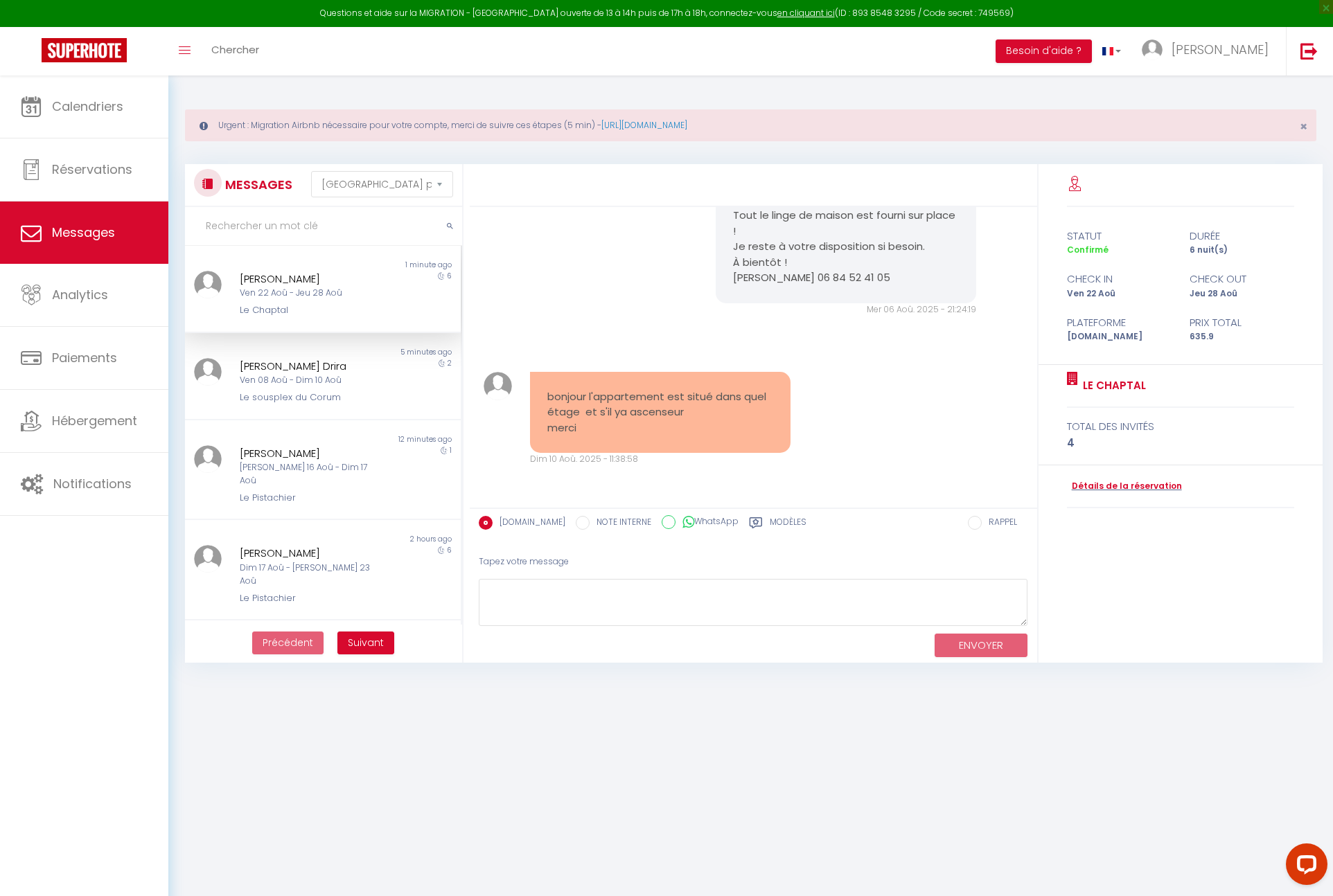
scroll to position [75, 0]
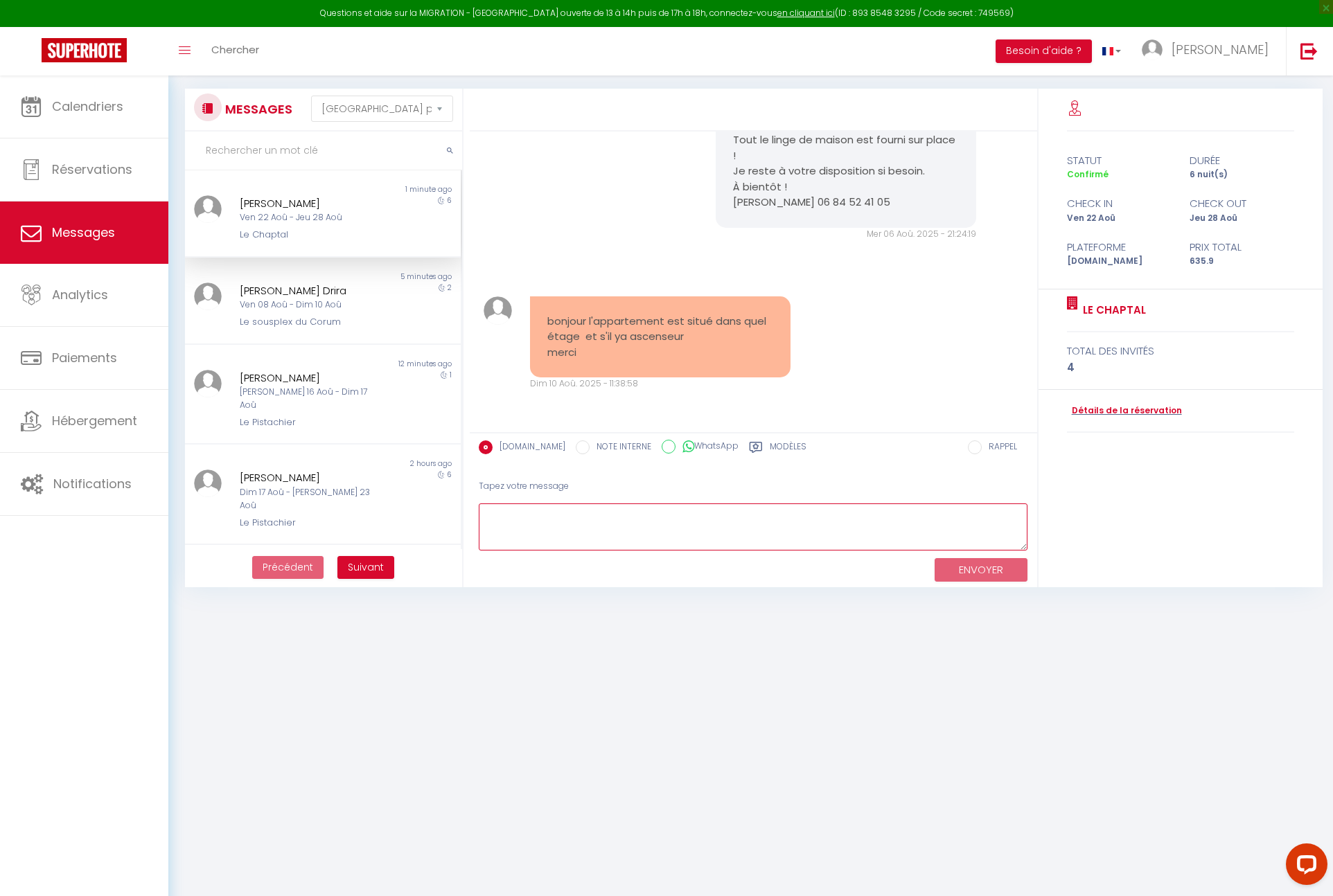
click at [662, 516] on textarea at bounding box center [753, 528] width 549 height 48
click at [659, 520] on textarea at bounding box center [753, 528] width 549 height 48
paste textarea "[URL][DOMAIN_NAME]"
type textarea "Bonjour, Le logement est situé en rez de chaussée, voici les informations : [UR…"
click at [977, 568] on button "ENVOYER" at bounding box center [980, 569] width 93 height 24
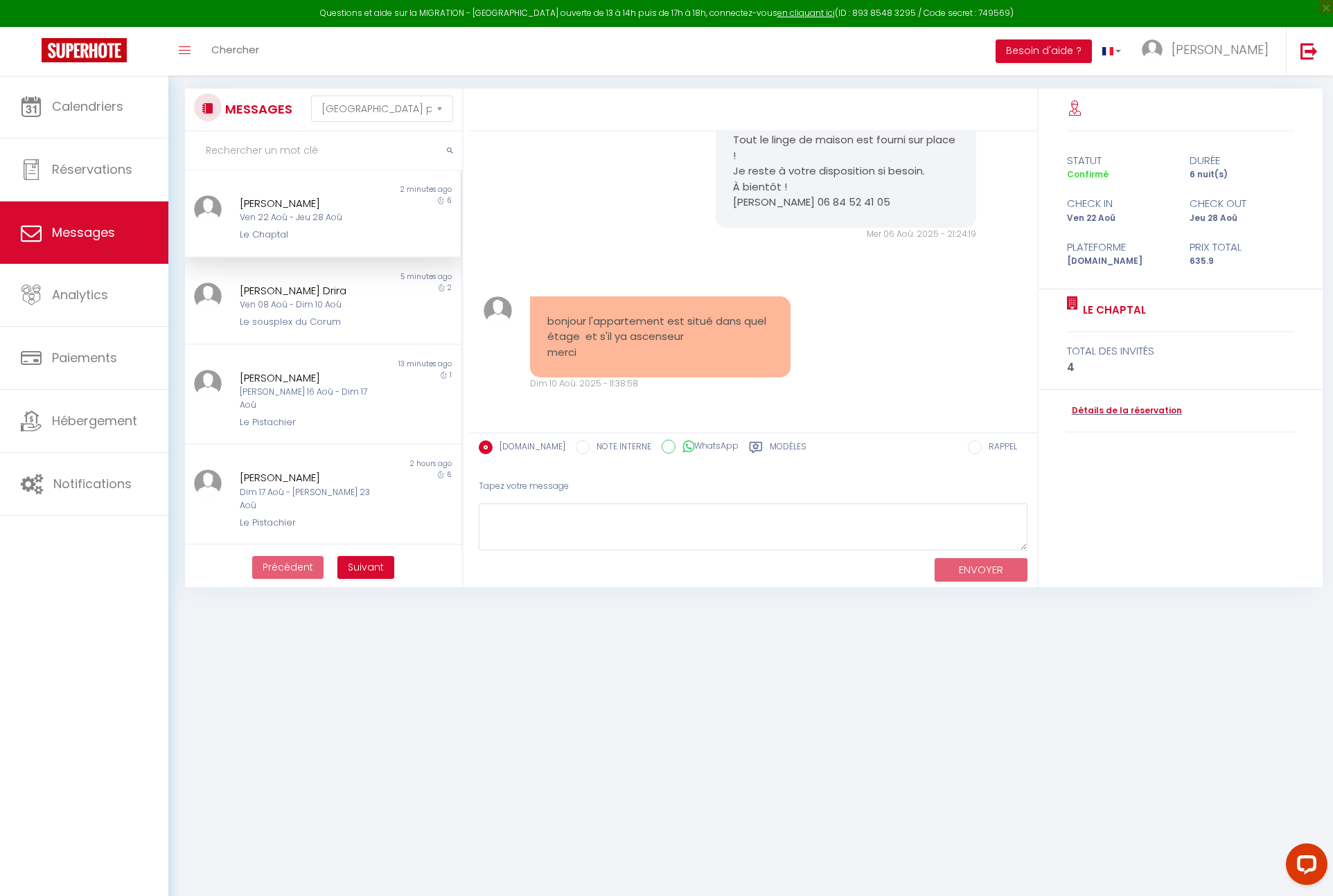
scroll to position [457, 0]
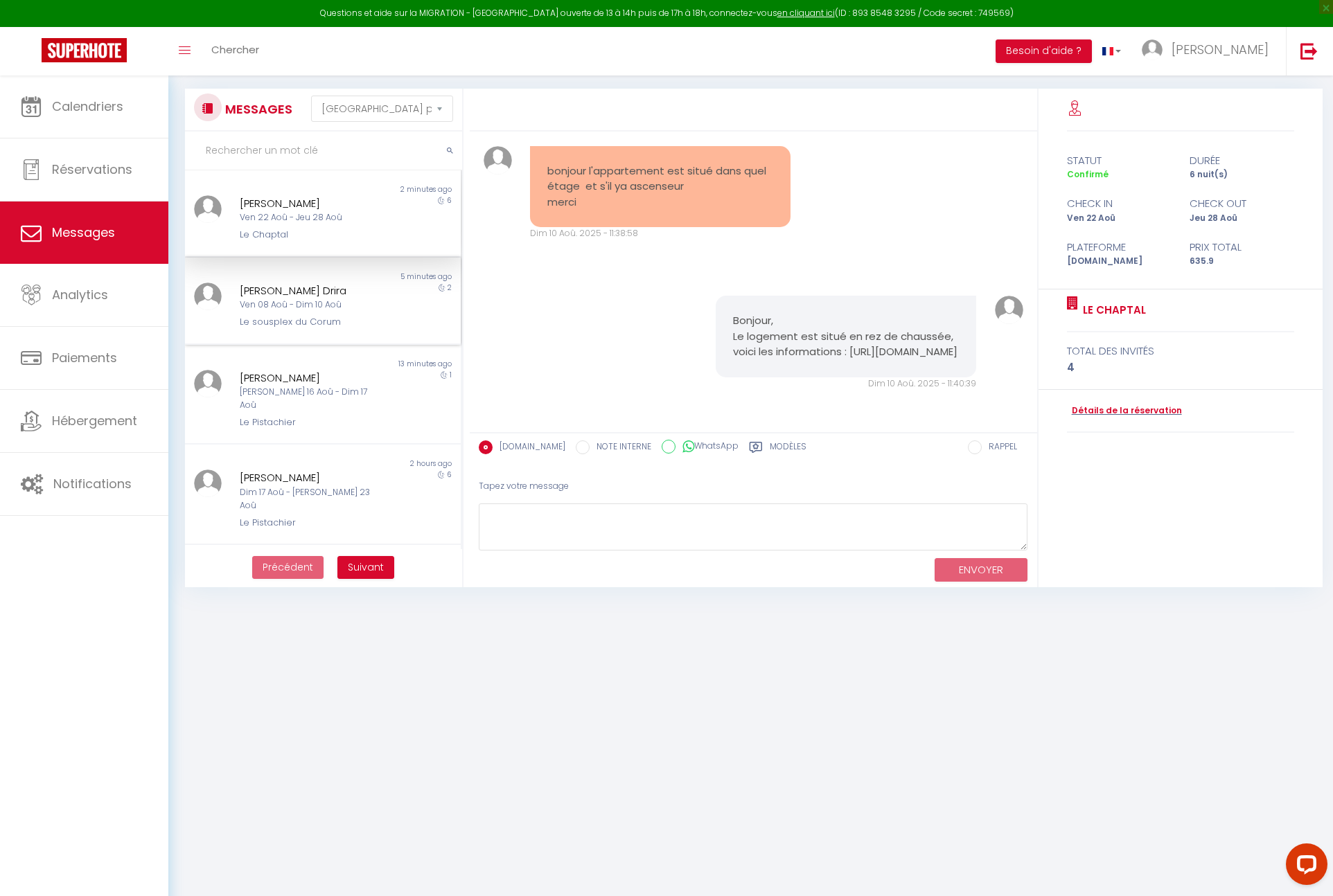
click at [304, 336] on div "Non lu 5 minutes ago [PERSON_NAME] Drira Ven 08 Aoû - Dim 10 Aoû Le sousplex du…" at bounding box center [322, 301] width 275 height 88
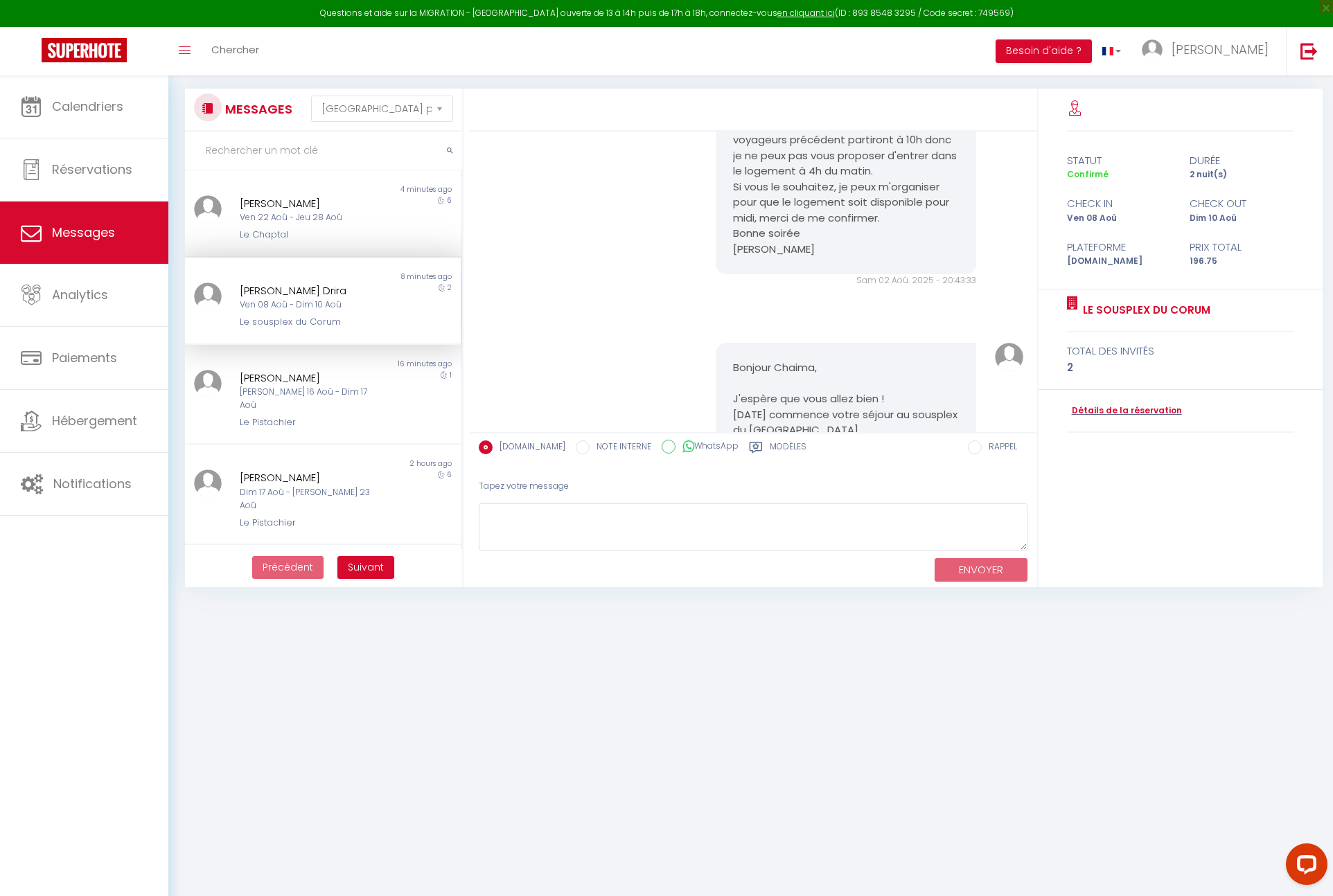
scroll to position [3271, 0]
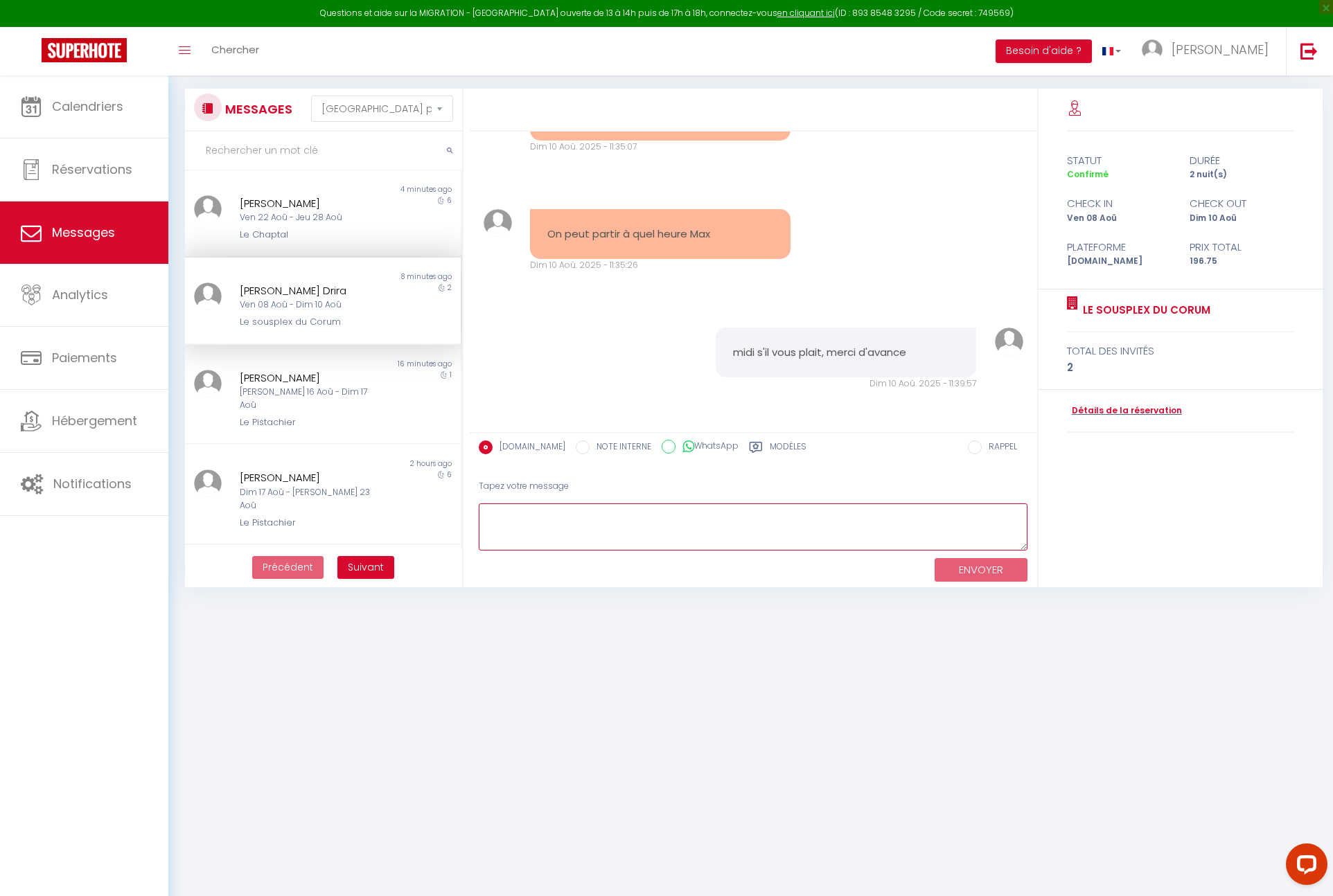
click at [605, 519] on textarea at bounding box center [753, 528] width 549 height 48
click at [763, 517] on textarea "Chaima, l'heure de départ est à 10h normalement," at bounding box center [753, 528] width 549 height 48
type textarea "[PERSON_NAME], l'heure de départ est à 10h normalement, la femme de ménage atte…"
drag, startPoint x: 982, startPoint y: 573, endPoint x: 979, endPoint y: 582, distance: 9.5
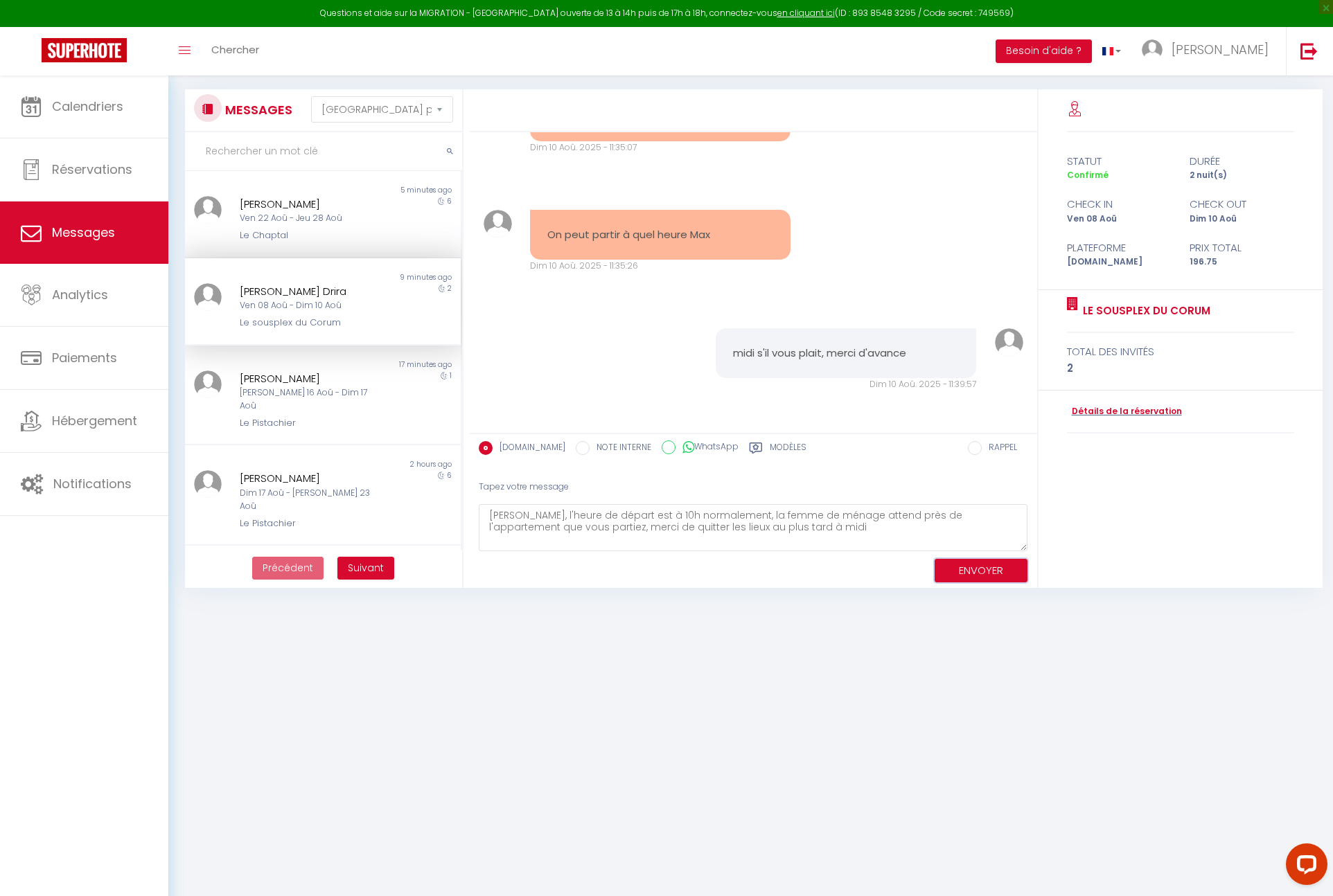
click at [982, 573] on button "ENVOYER" at bounding box center [980, 570] width 93 height 24
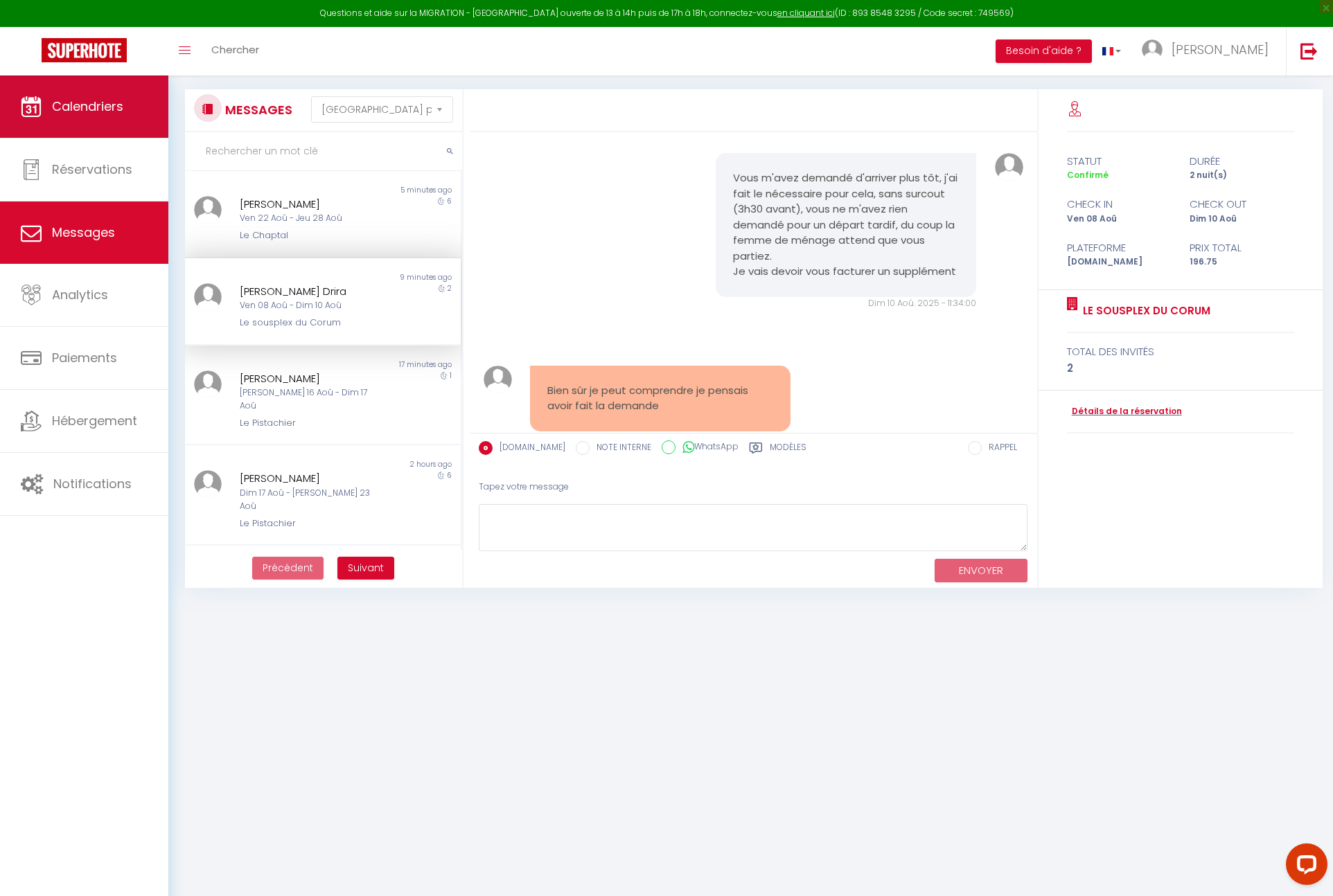
scroll to position [2797, 0]
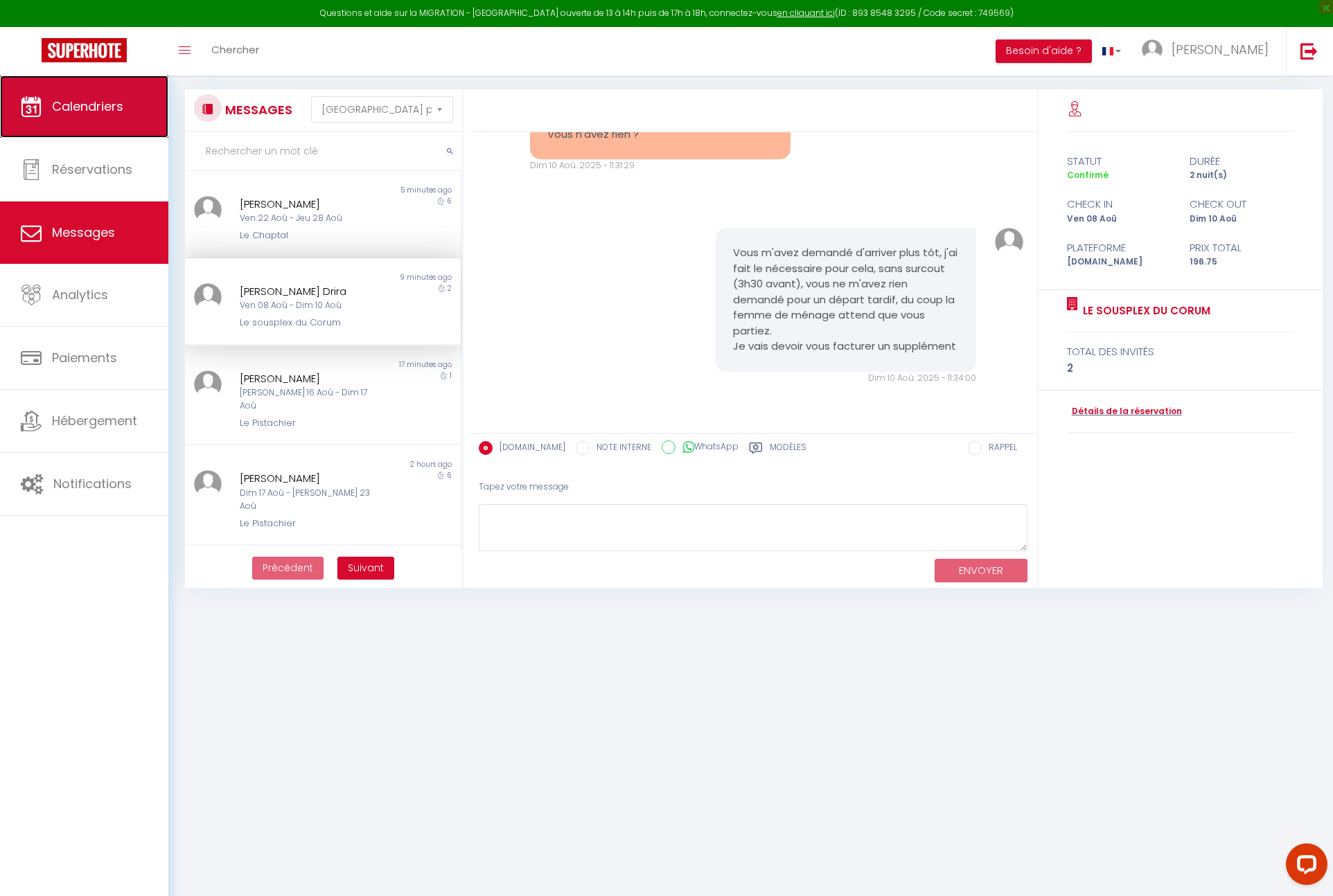
click at [105, 122] on link "Calendriers" at bounding box center [84, 106] width 168 height 62
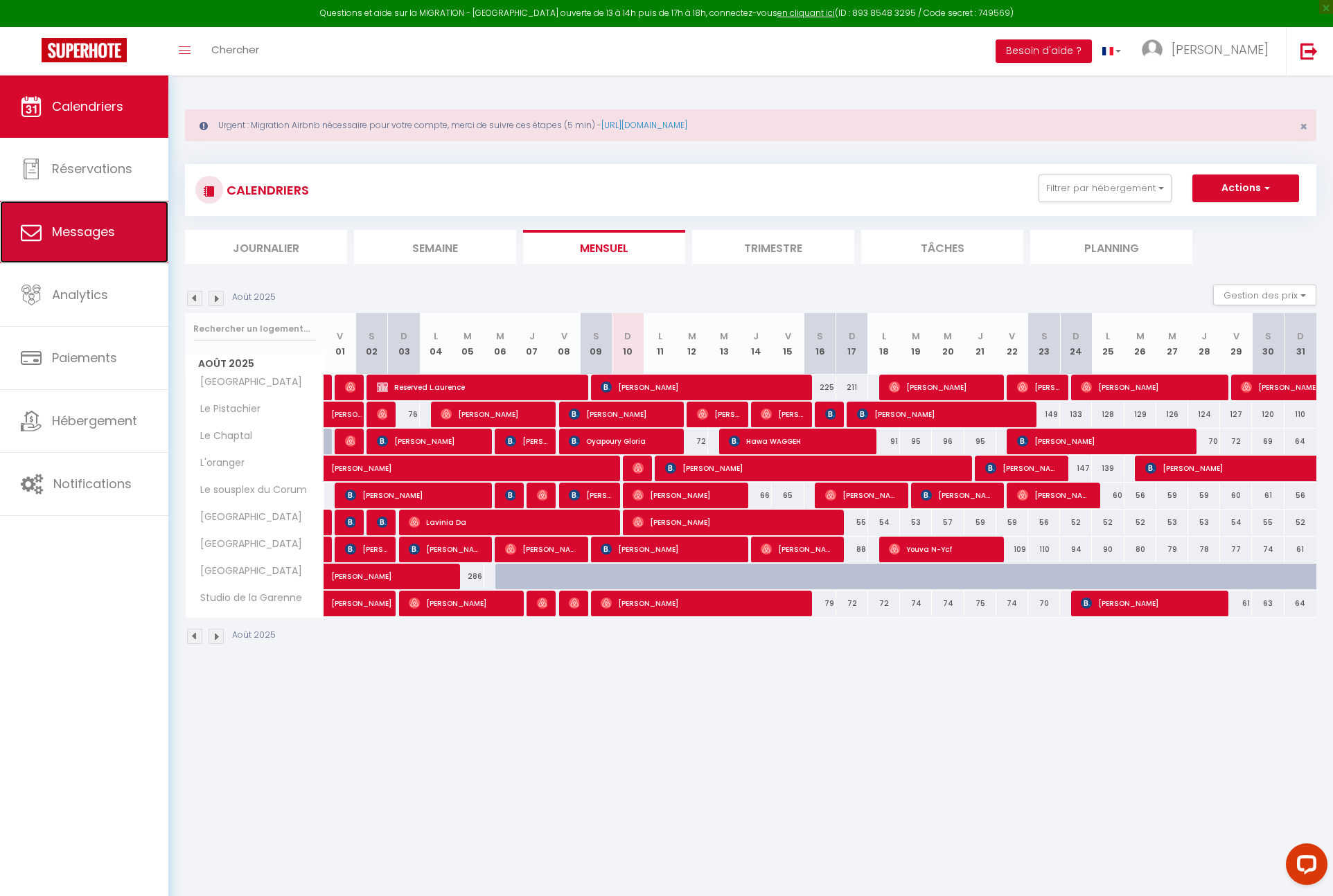
click at [92, 212] on link "Messages" at bounding box center [84, 232] width 168 height 62
select select "message"
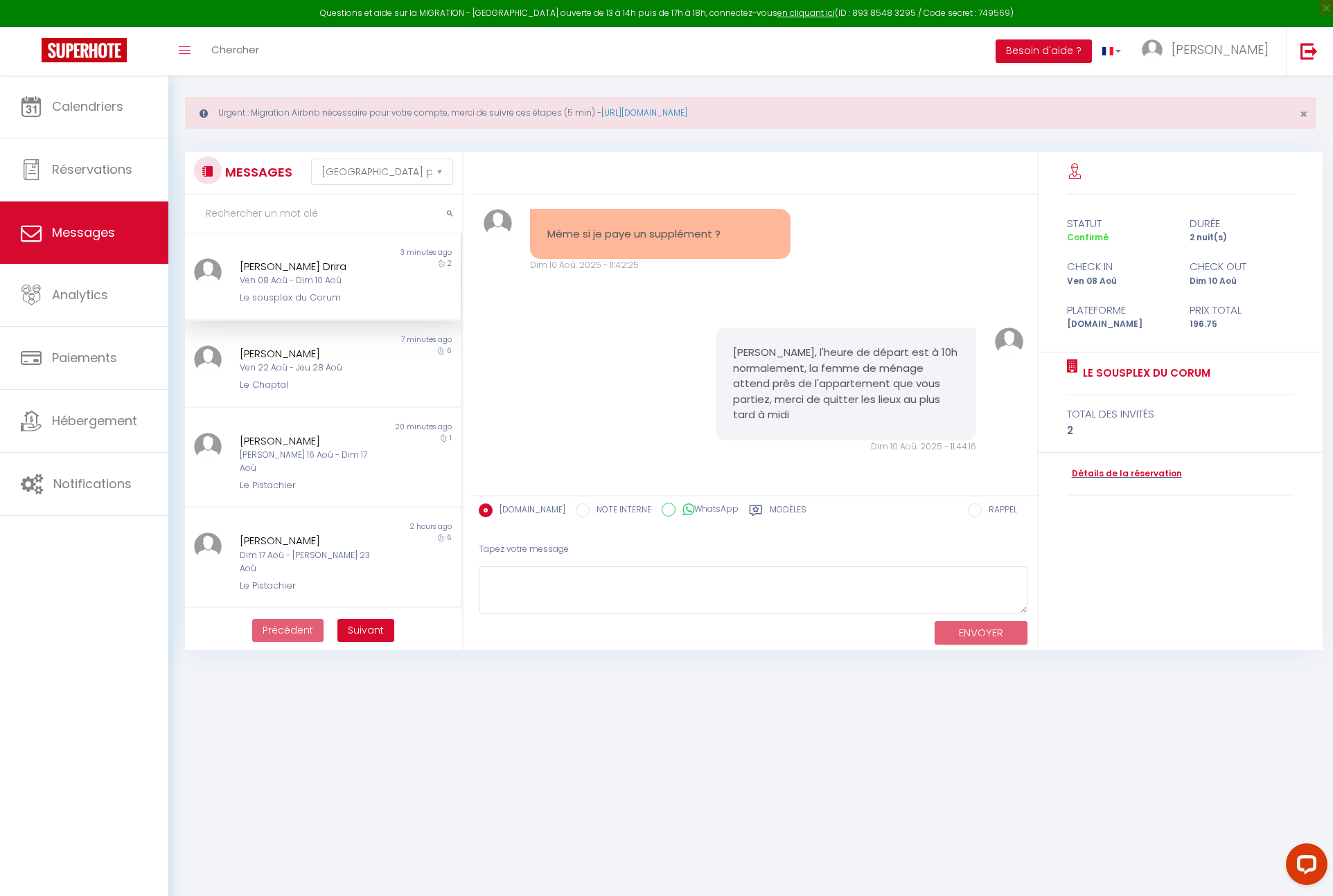
scroll to position [75, 0]
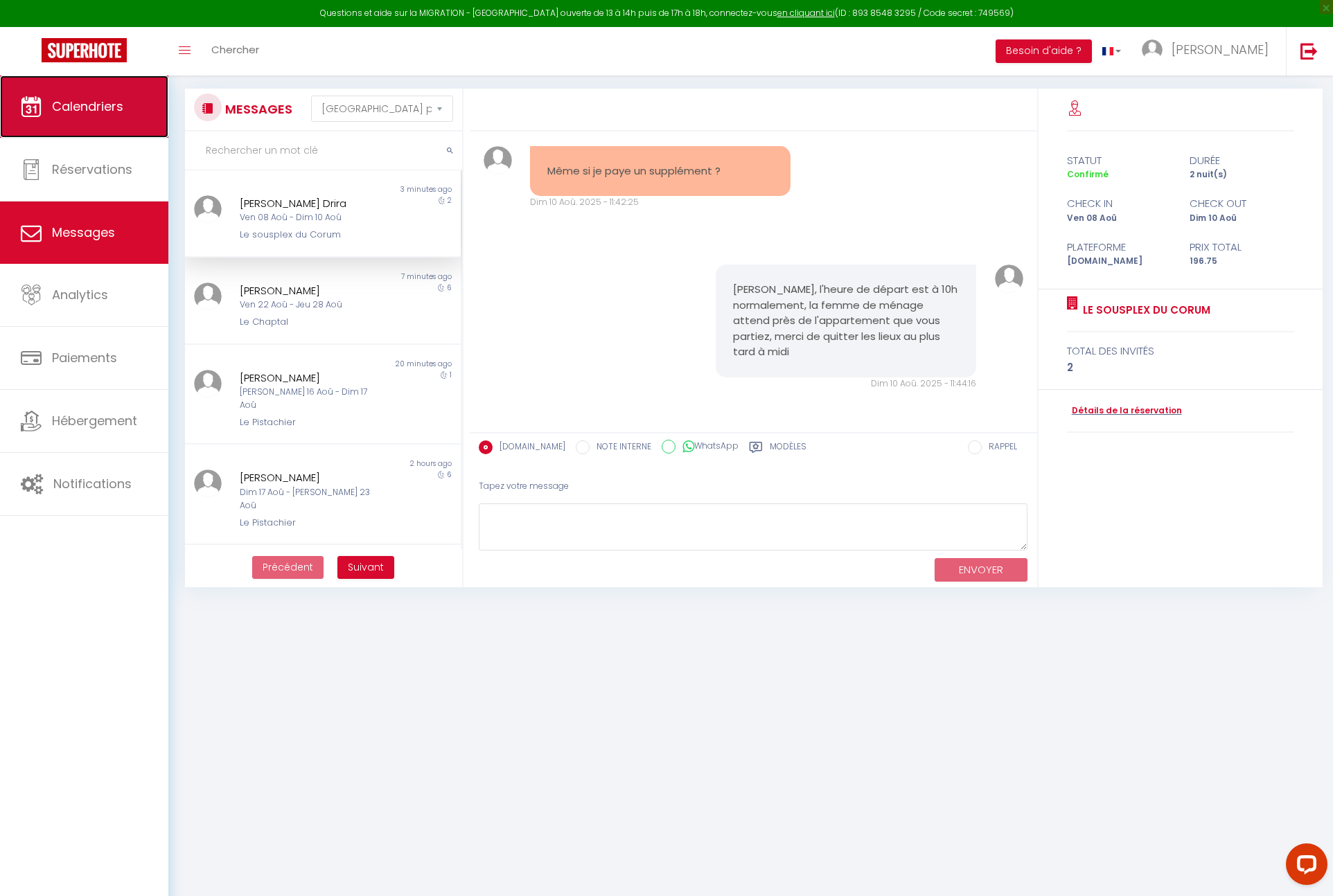
click at [117, 112] on span "Calendriers" at bounding box center [88, 106] width 72 height 18
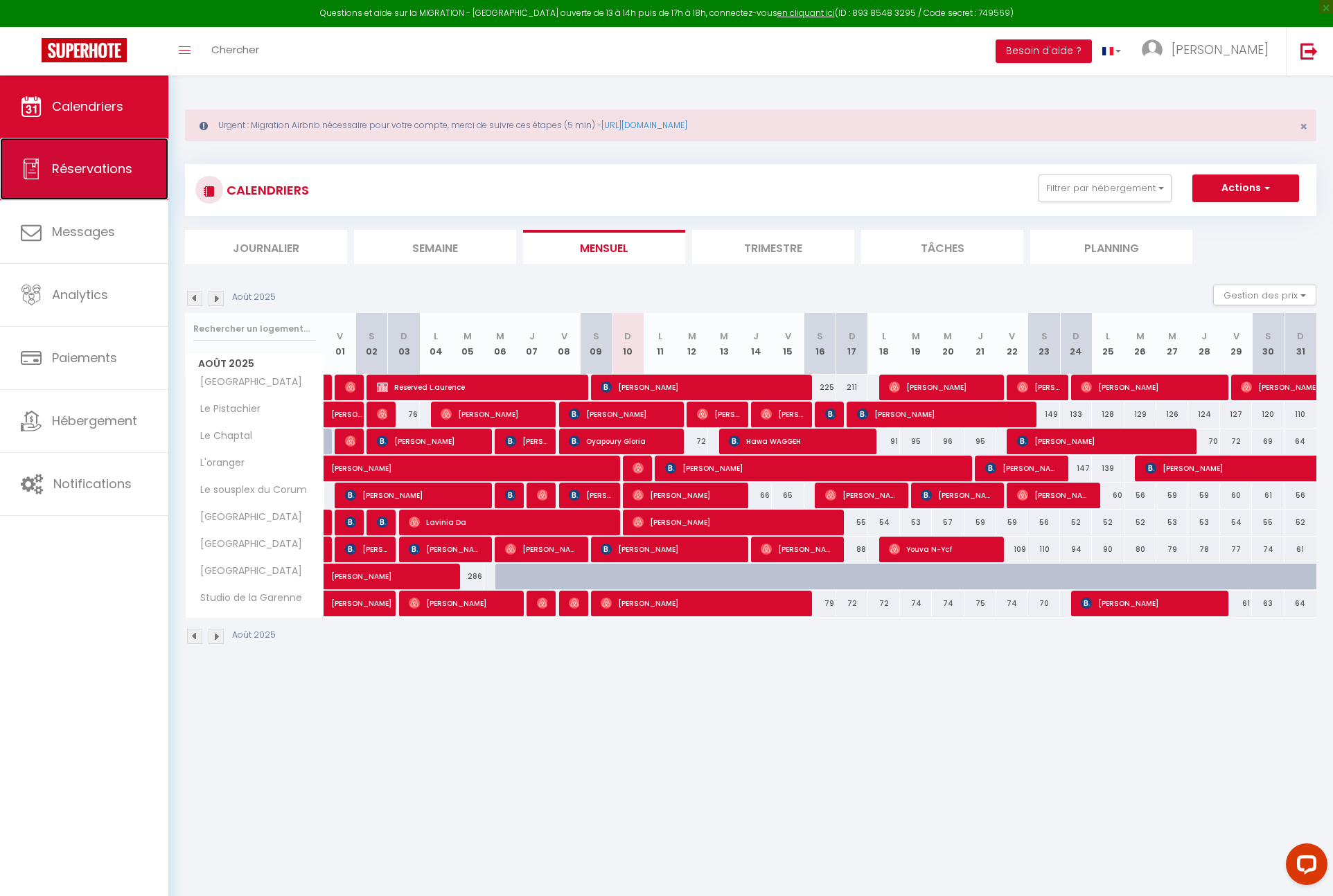
click at [120, 186] on link "Réservations" at bounding box center [84, 169] width 168 height 62
select select "not_cancelled"
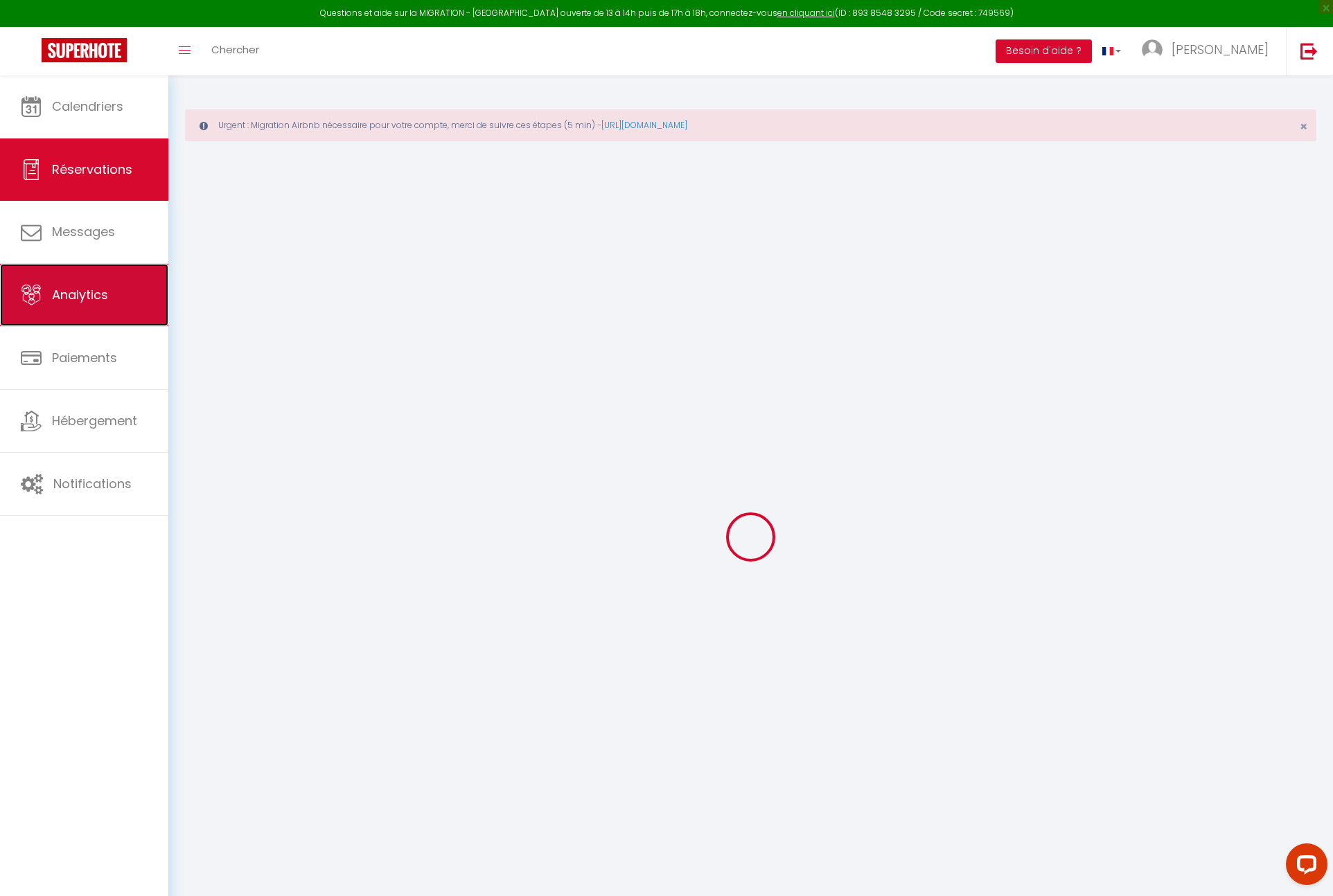
click at [112, 264] on link "Analytics" at bounding box center [84, 295] width 168 height 62
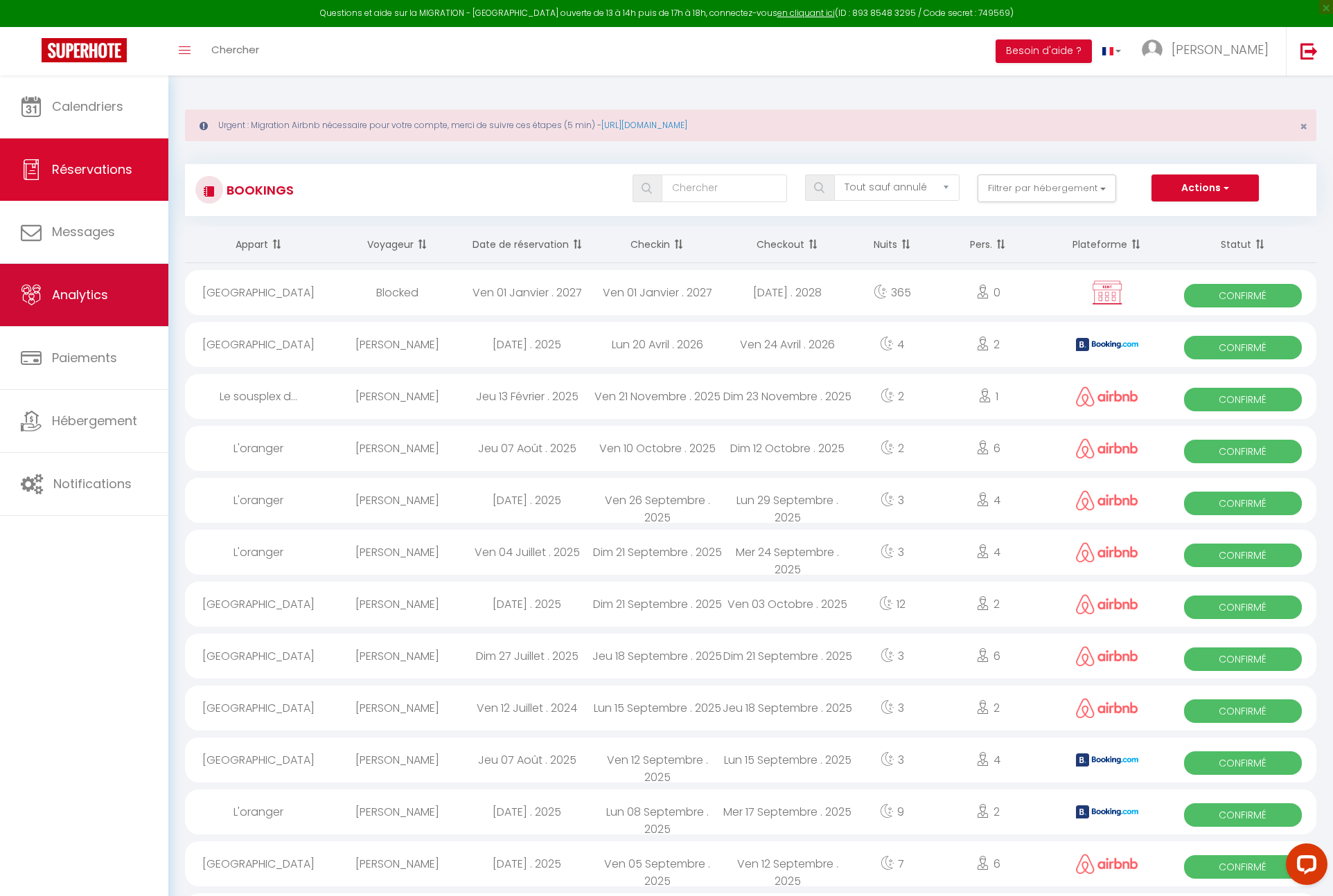
select select "2025"
select select "8"
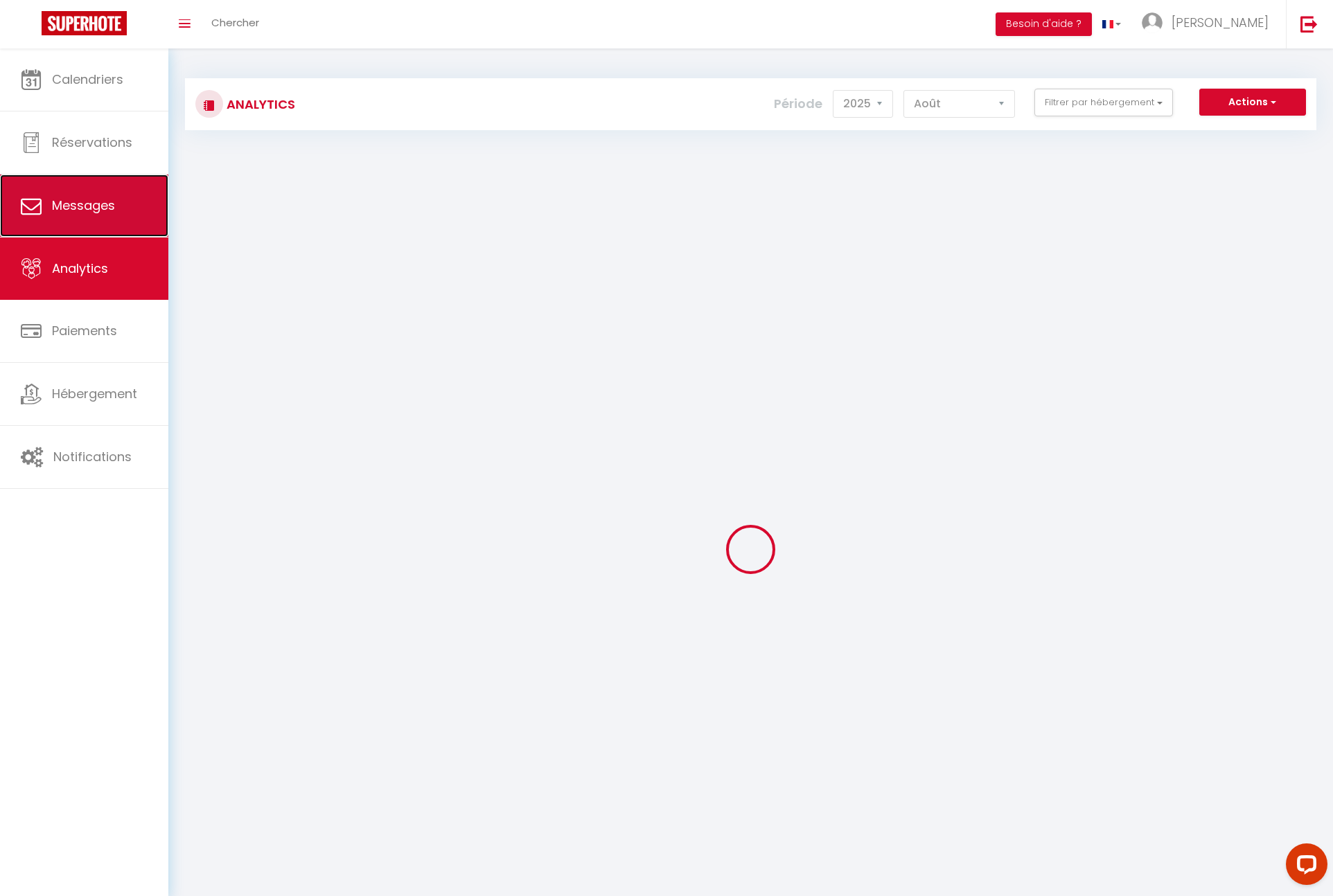
click at [107, 205] on link "Messages" at bounding box center [84, 205] width 168 height 62
select select "message"
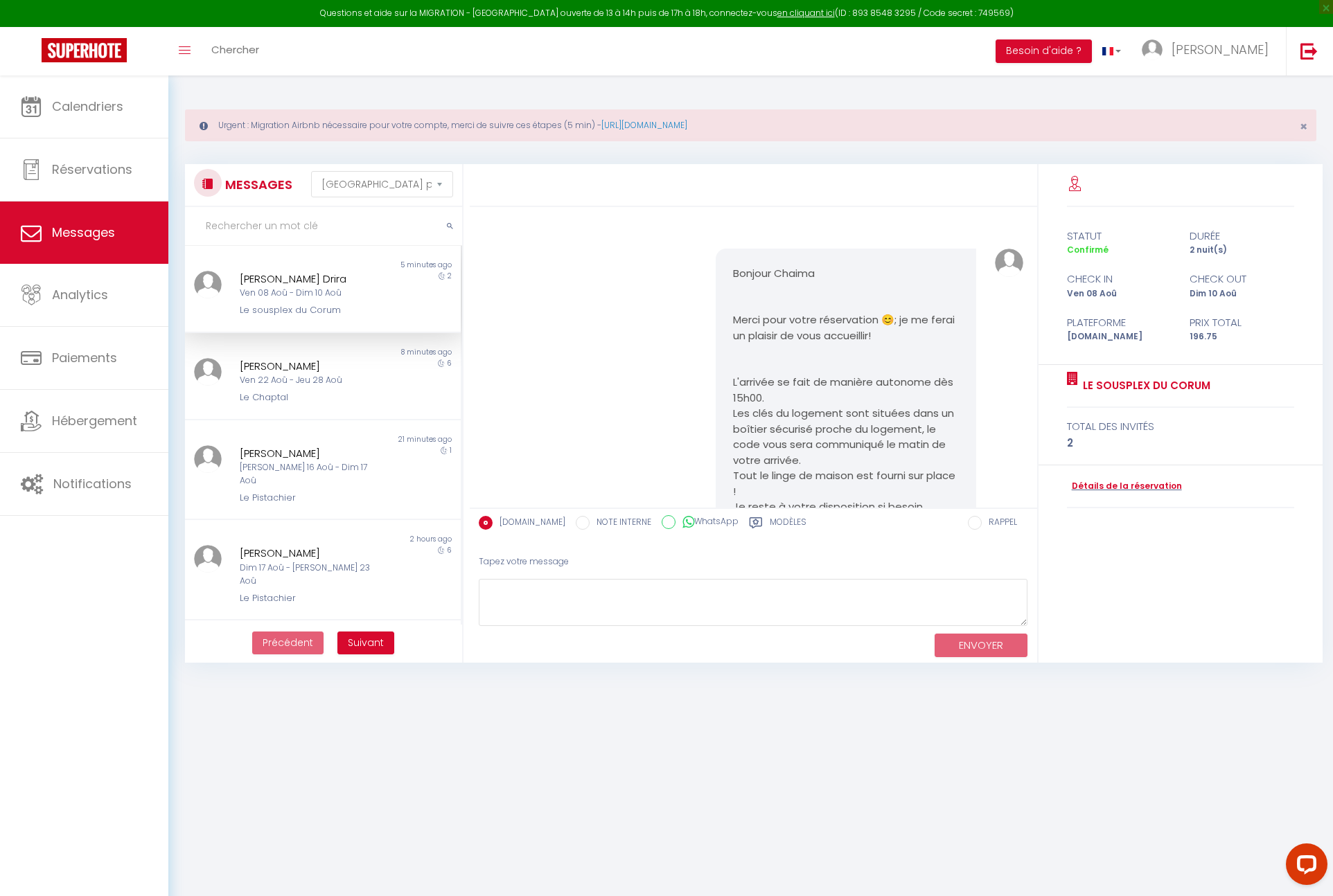
scroll to position [3570, 0]
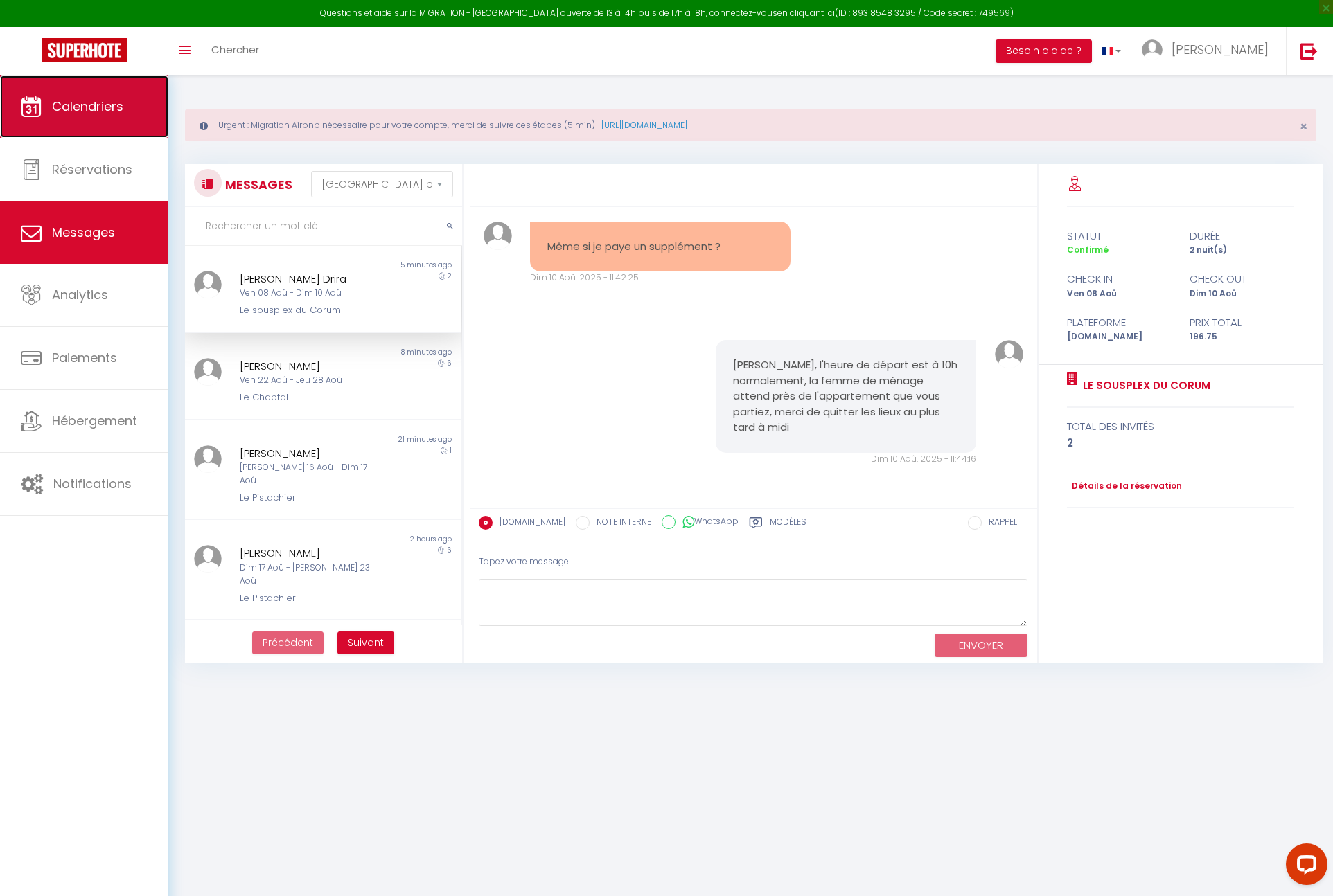
click at [109, 116] on link "Calendriers" at bounding box center [84, 106] width 168 height 62
